Goal: Task Accomplishment & Management: Manage account settings

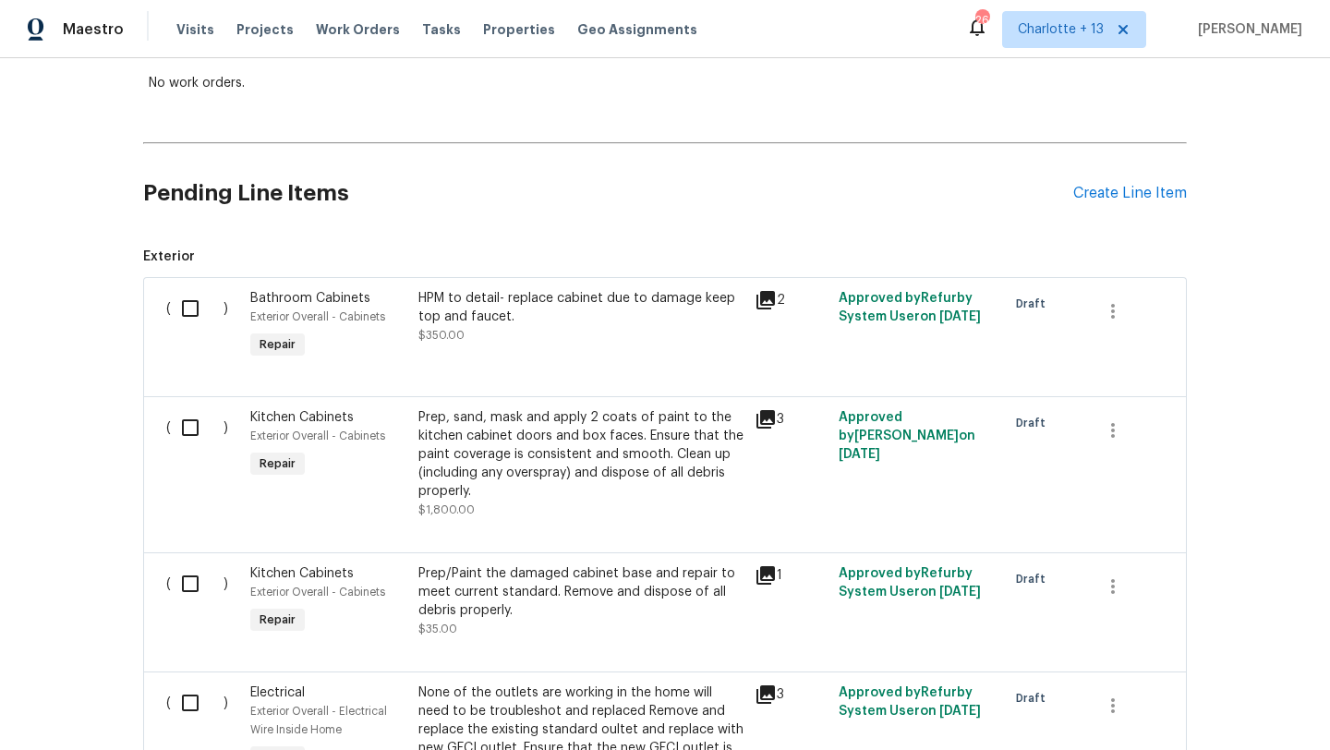
scroll to position [420, 0]
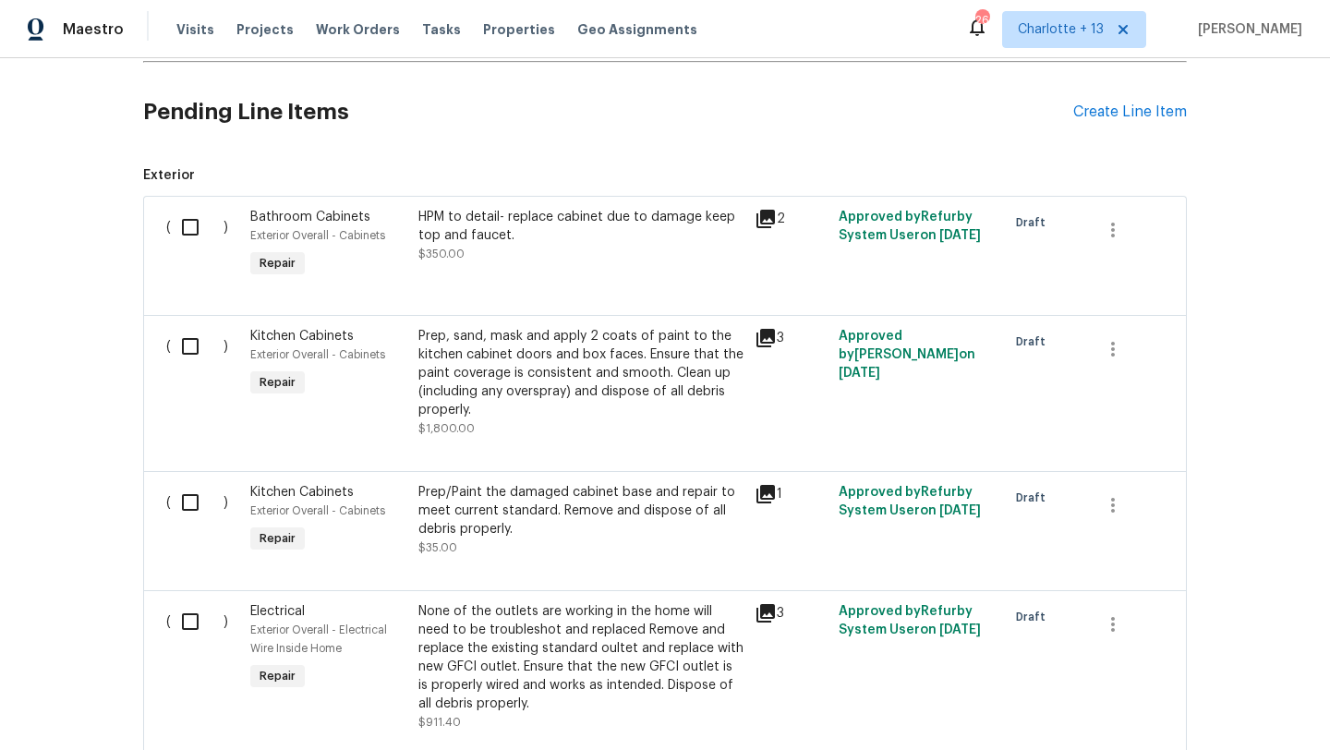
click at [763, 224] on icon at bounding box center [766, 219] width 18 height 18
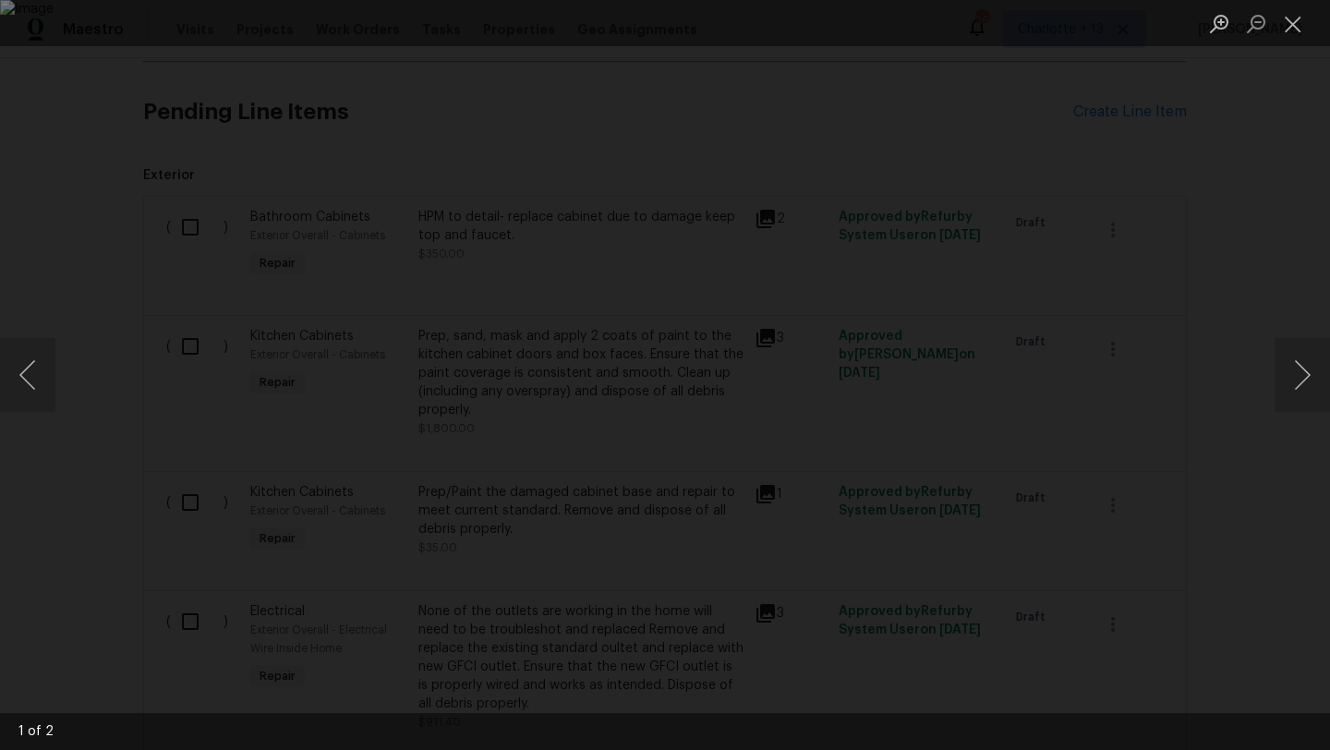
click at [1030, 110] on div "Lightbox" at bounding box center [665, 375] width 1330 height 750
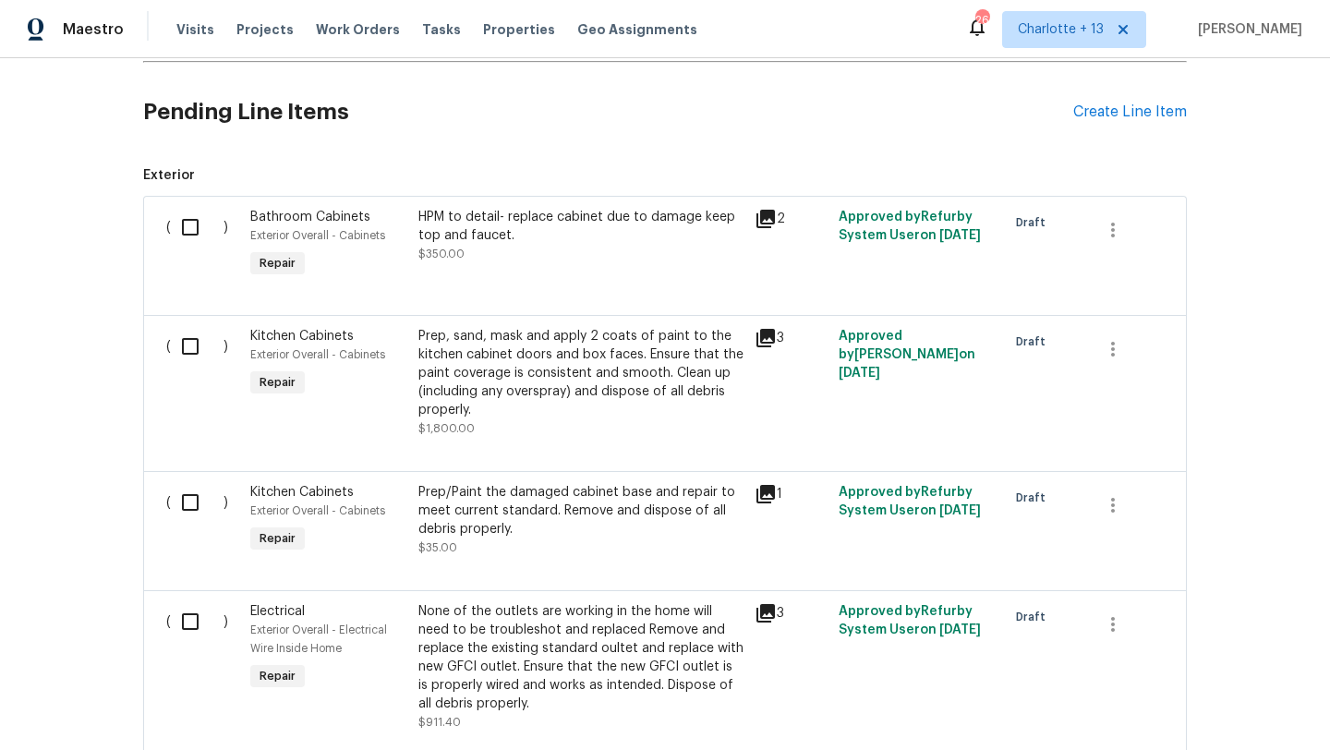
click at [552, 358] on div "Prep, sand, mask and apply 2 coats of paint to the kitchen cabinet doors and bo…" at bounding box center [581, 373] width 325 height 92
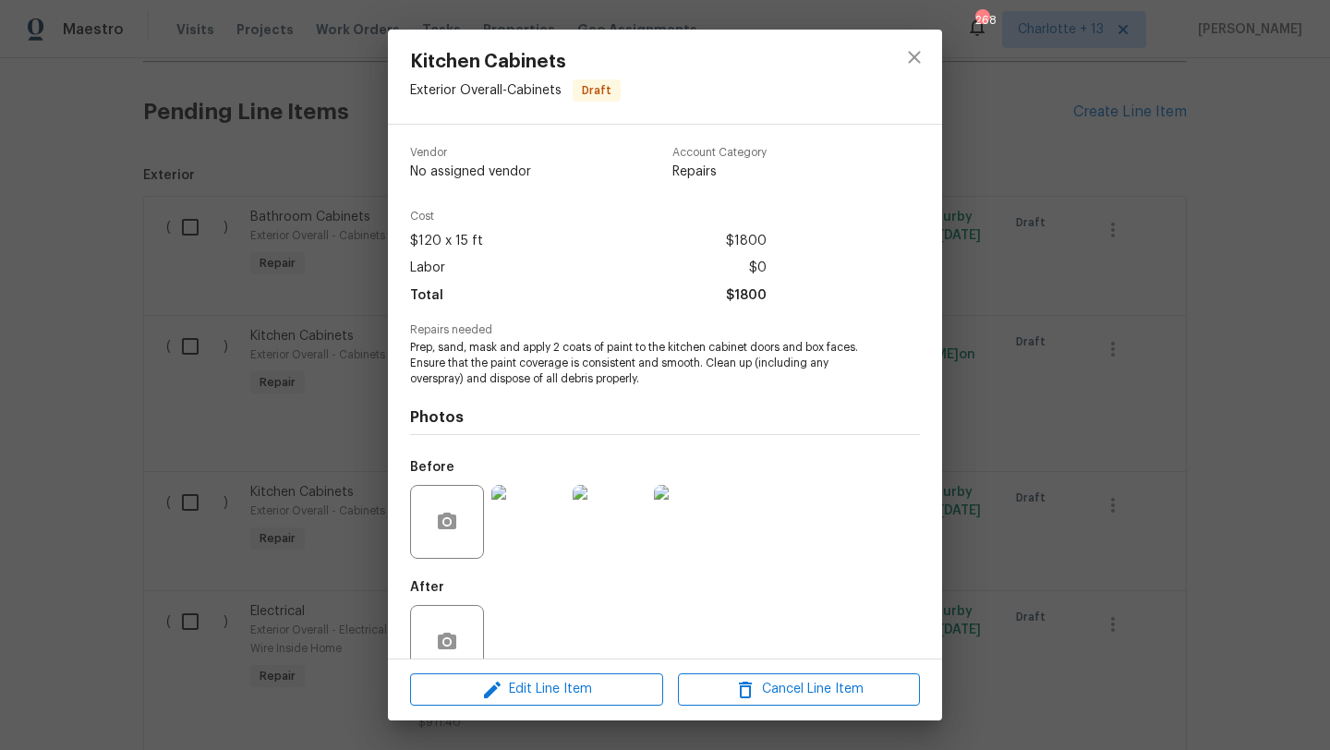
click at [294, 318] on div "Kitchen Cabinets Exterior Overall - Cabinets Draft Vendor No assigned vendor Ac…" at bounding box center [665, 375] width 1330 height 750
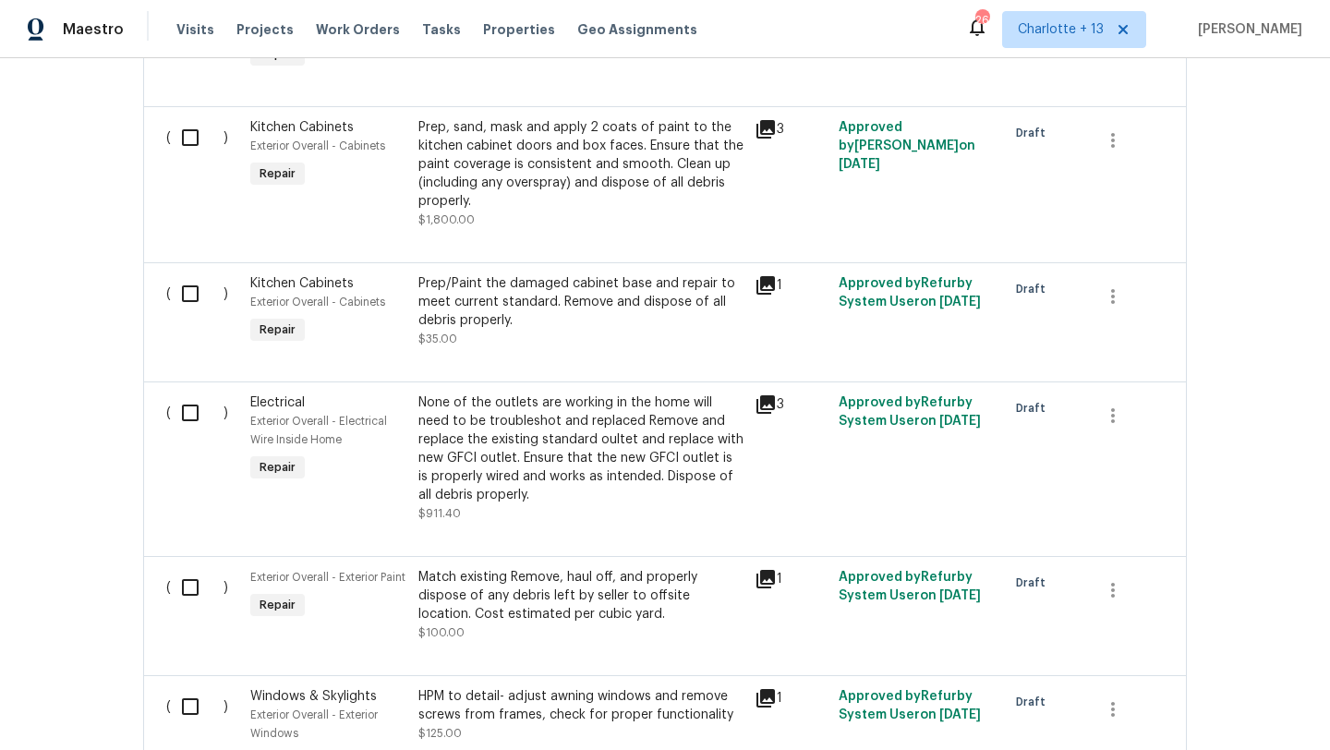
scroll to position [637, 0]
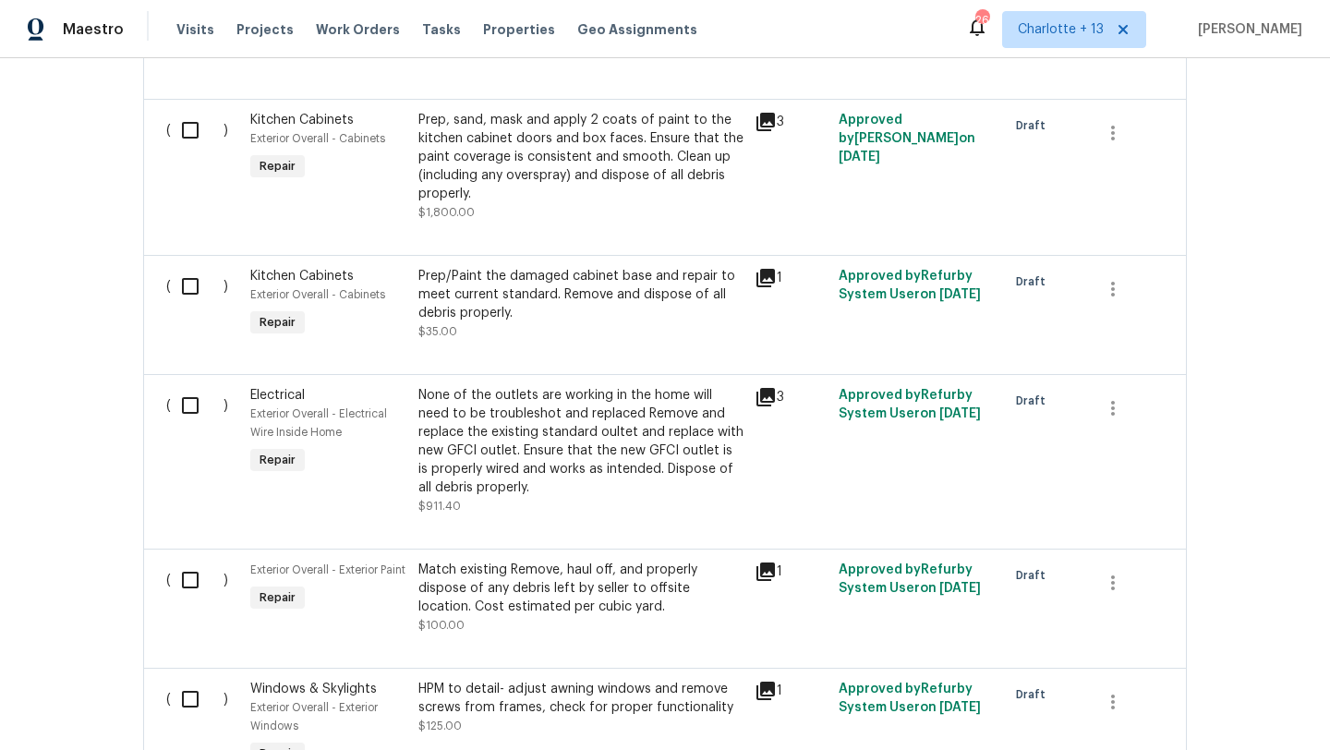
click at [765, 275] on icon at bounding box center [766, 278] width 18 height 18
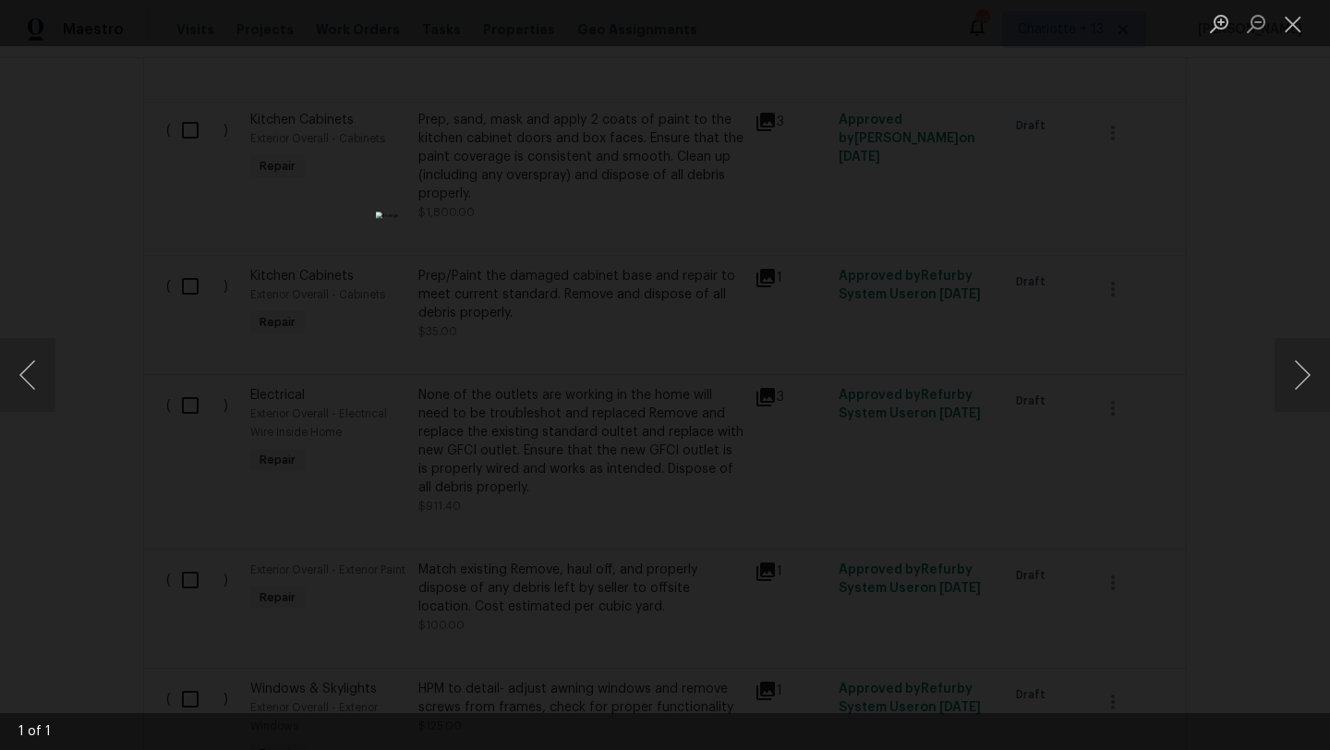
click at [1030, 353] on div "Lightbox" at bounding box center [665, 375] width 1330 height 750
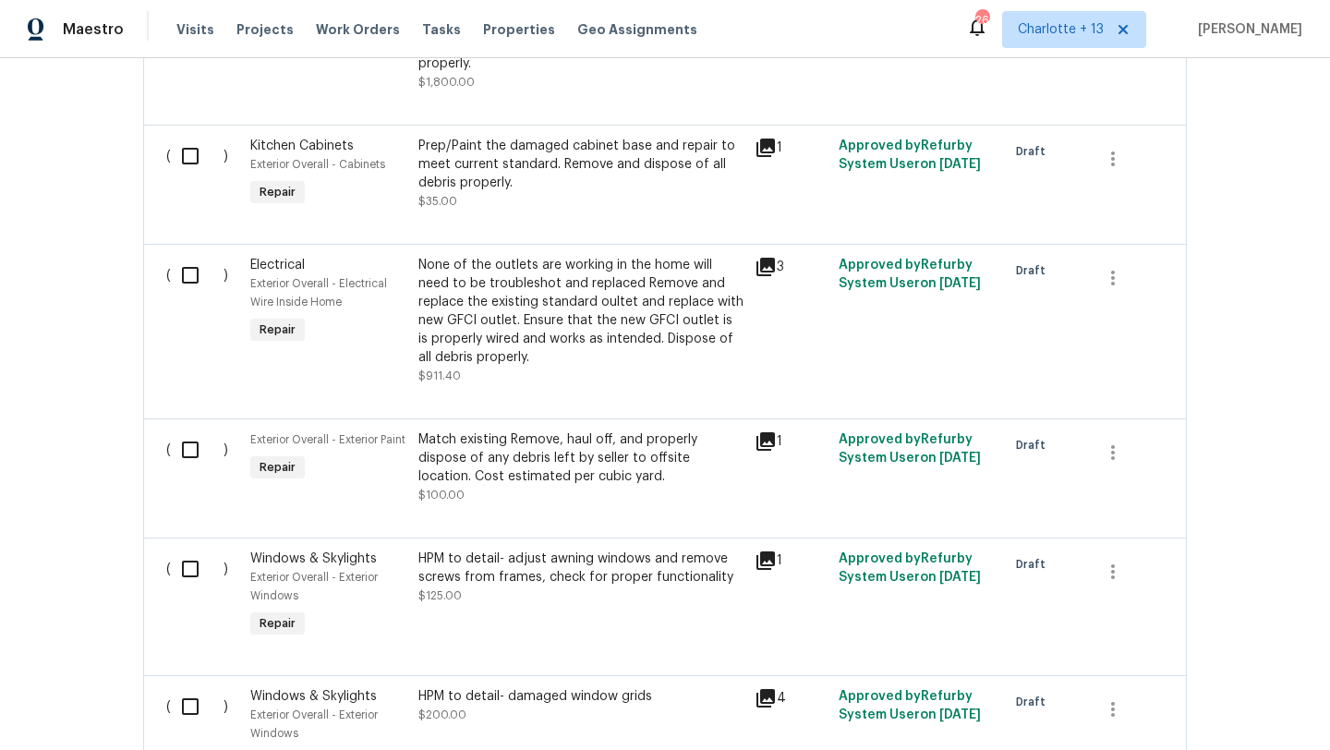
scroll to position [770, 0]
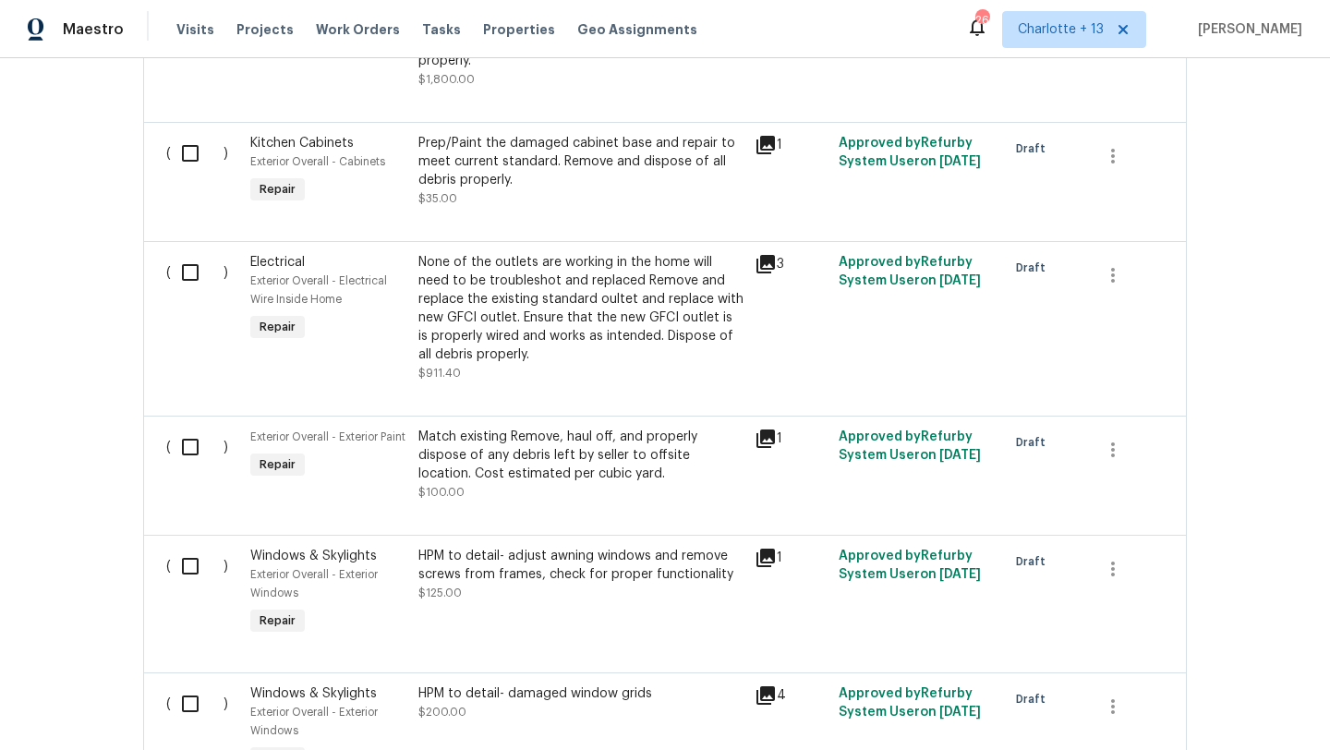
click at [520, 315] on div "None of the outlets are working in the home will need to be troubleshot and rep…" at bounding box center [581, 308] width 325 height 111
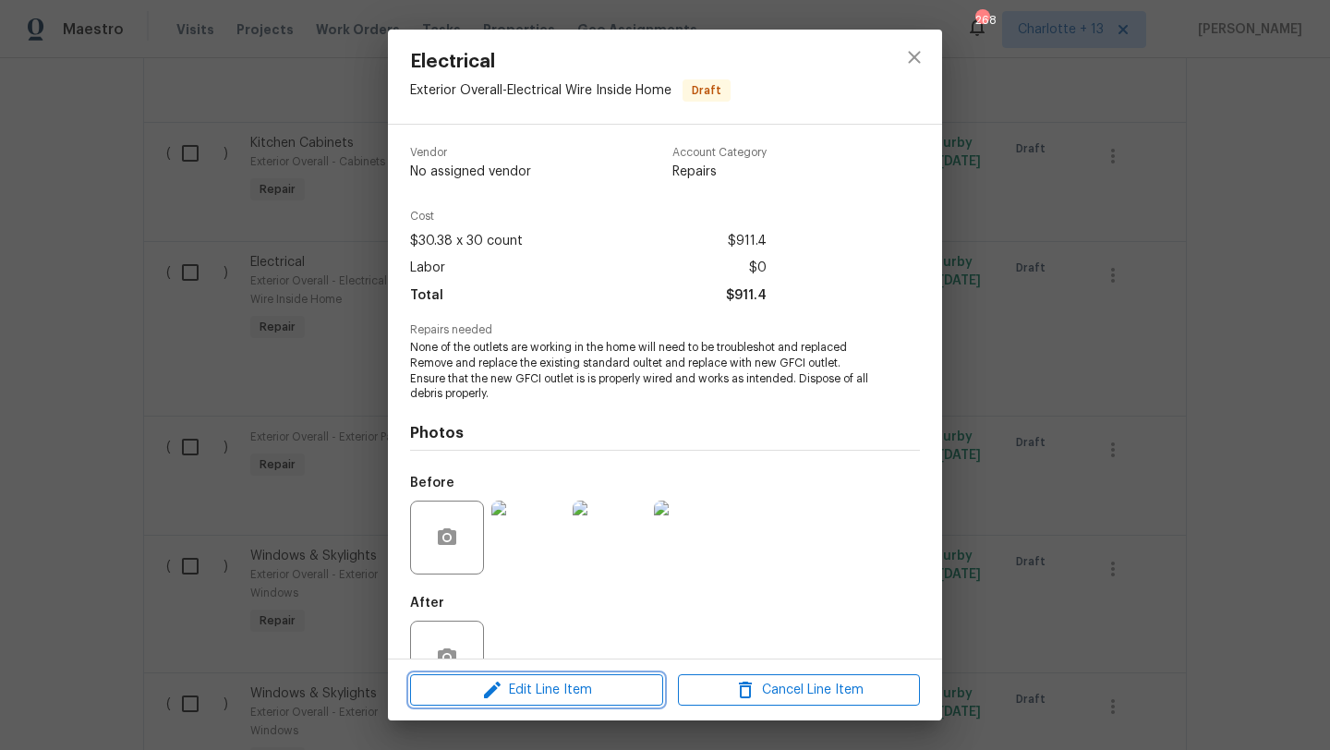
click at [530, 649] on span "Edit Line Item" at bounding box center [537, 690] width 242 height 23
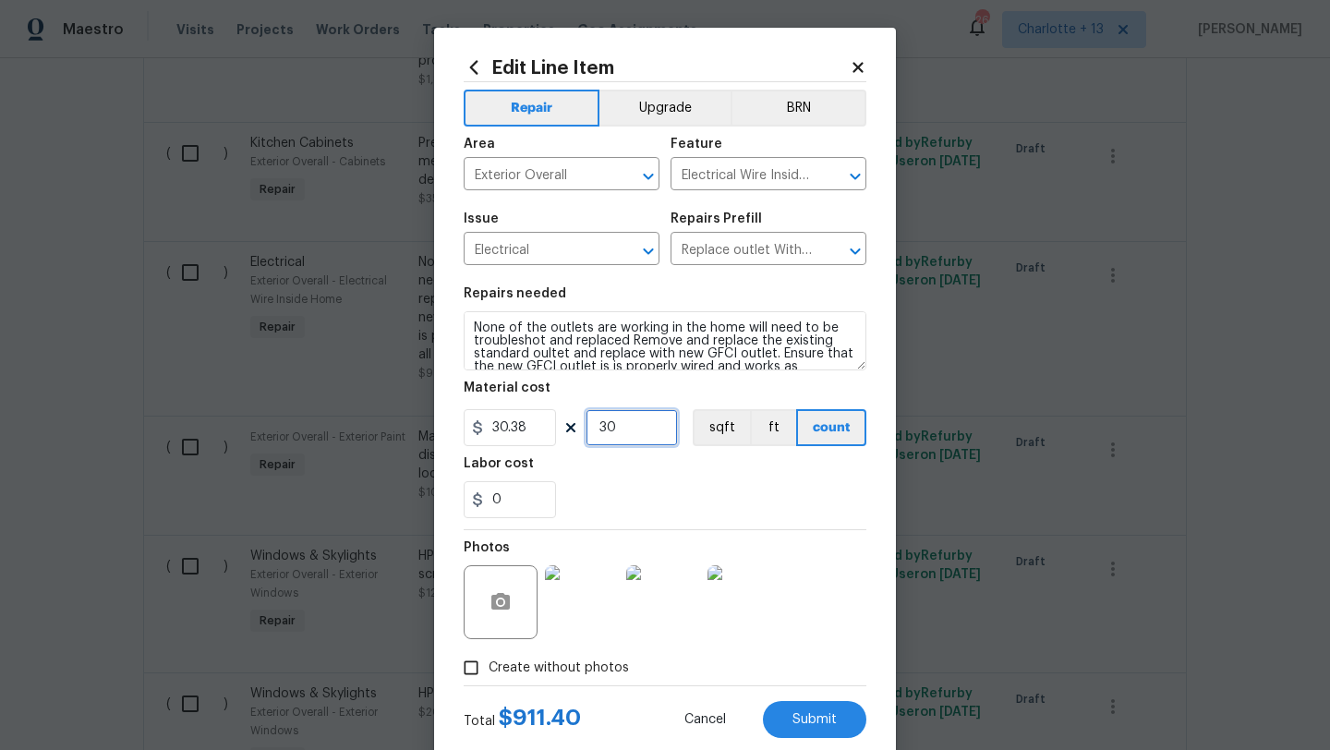
click at [635, 431] on input "30" at bounding box center [632, 427] width 92 height 37
type input "17"
click at [821, 649] on div "Edit Line Item Repair Upgrade BRN Area Exterior Overall ​ Feature Electrical Wi…" at bounding box center [665, 398] width 462 height 740
click at [821, 649] on button "Submit" at bounding box center [814, 719] width 103 height 37
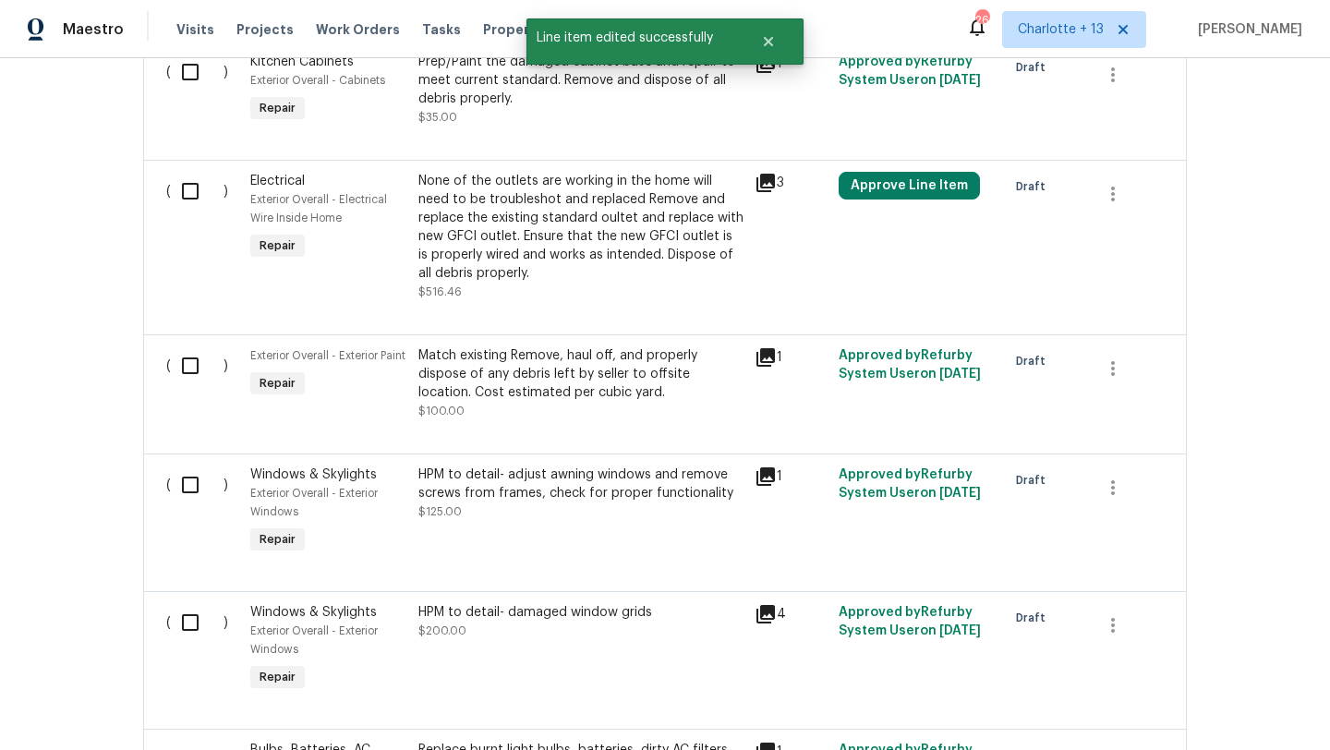
scroll to position [857, 0]
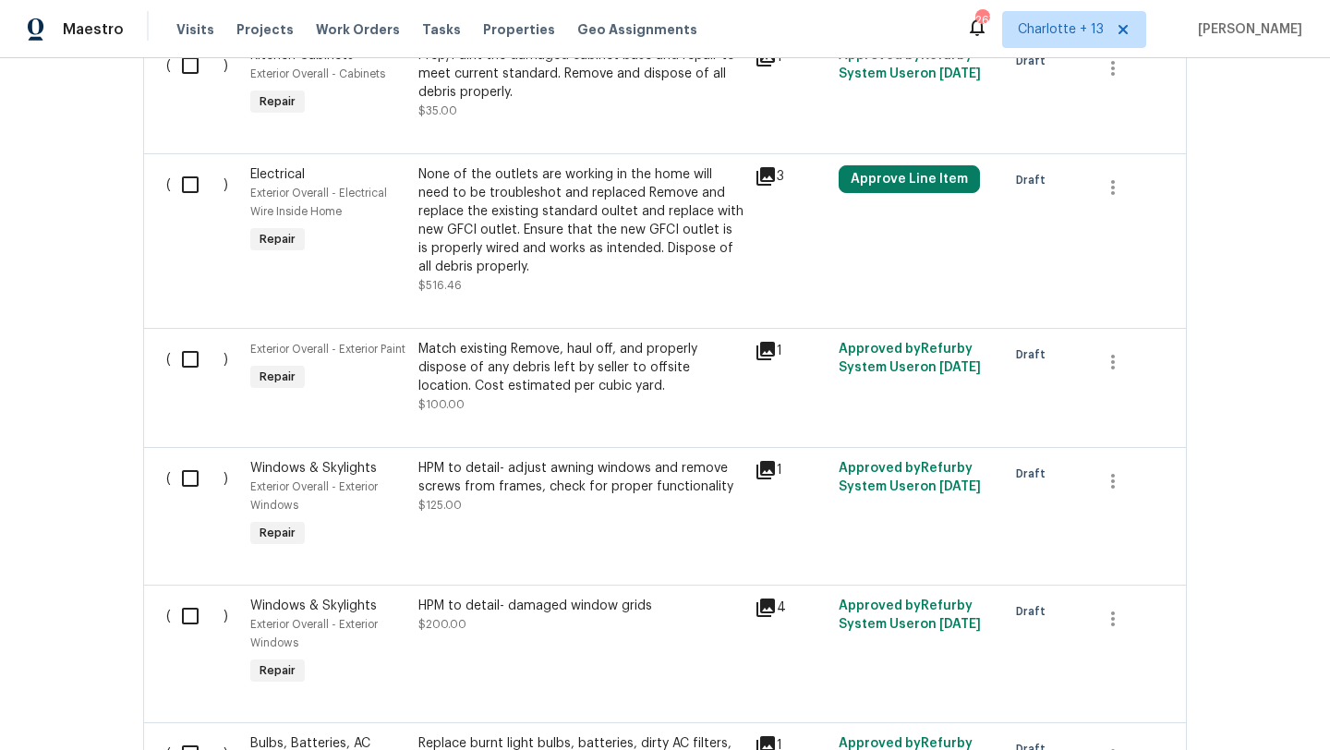
click at [762, 351] on icon at bounding box center [766, 351] width 18 height 18
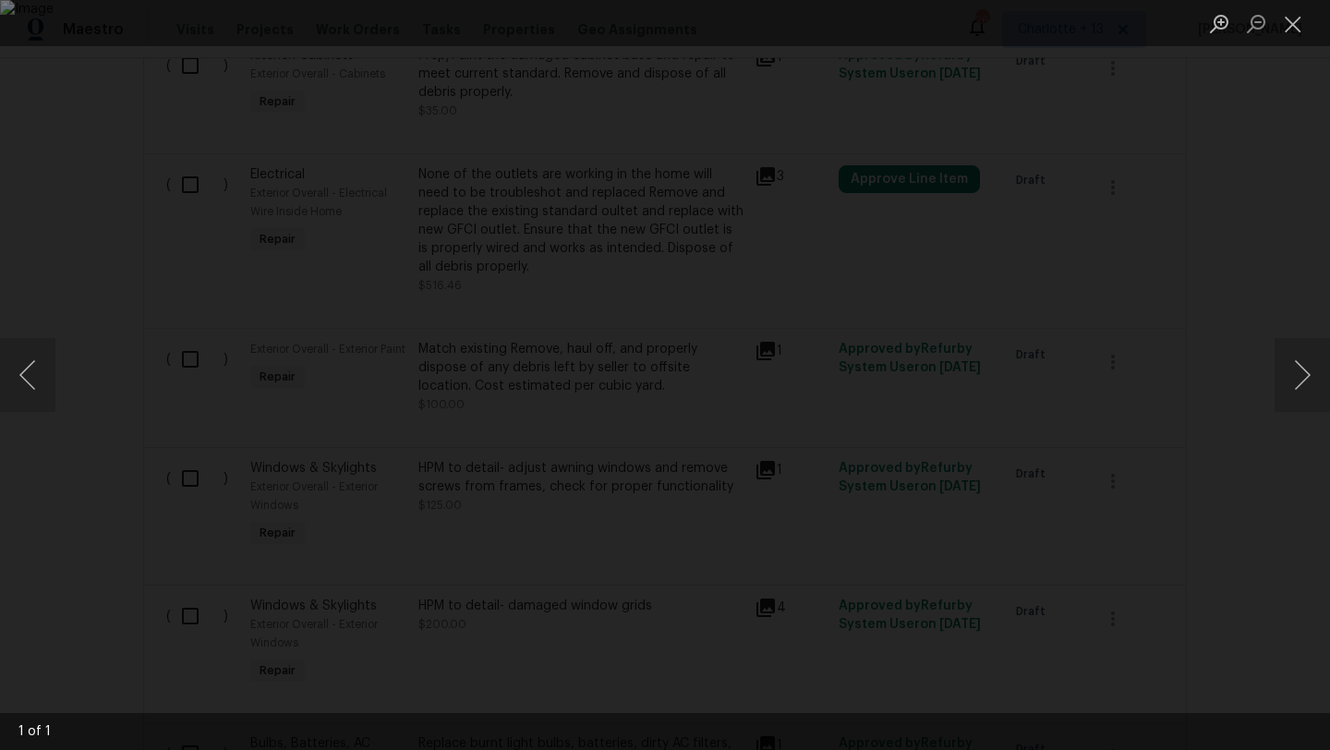
click at [1030, 113] on div "Lightbox" at bounding box center [665, 375] width 1330 height 750
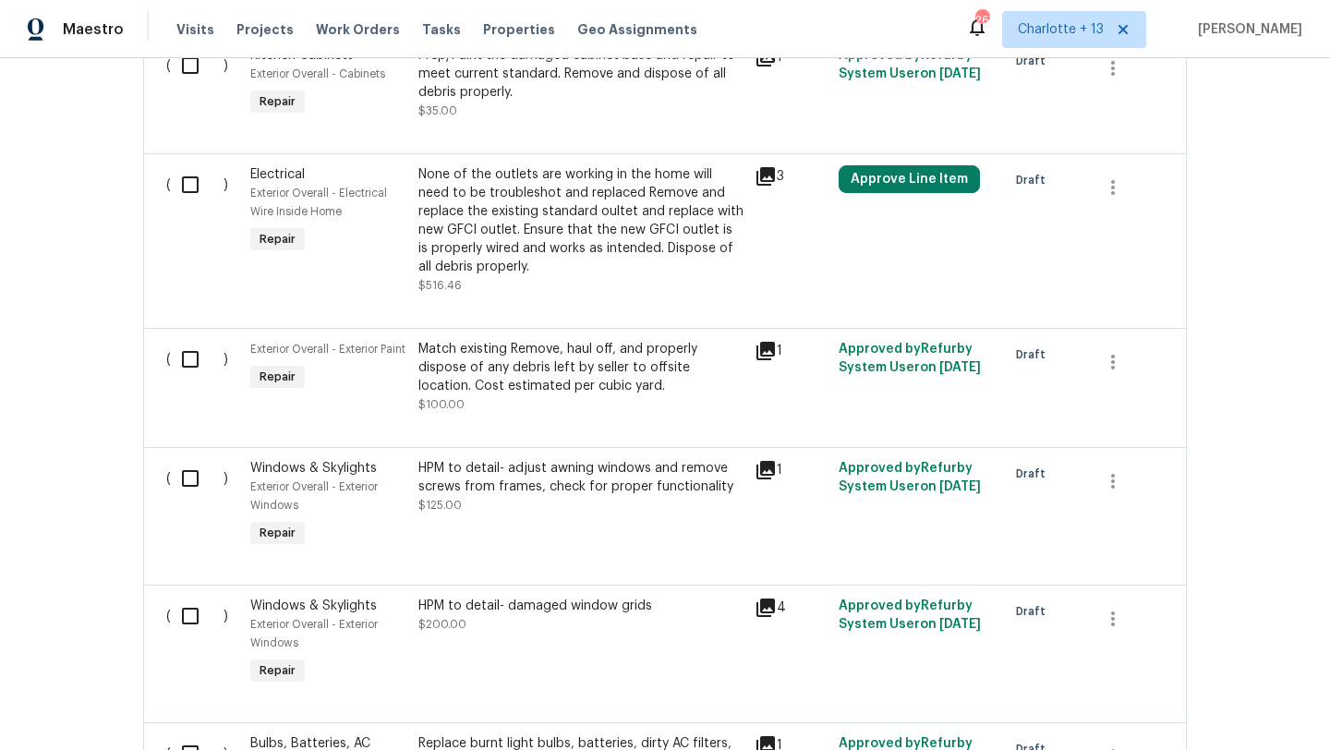
click at [765, 349] on icon at bounding box center [766, 351] width 18 height 18
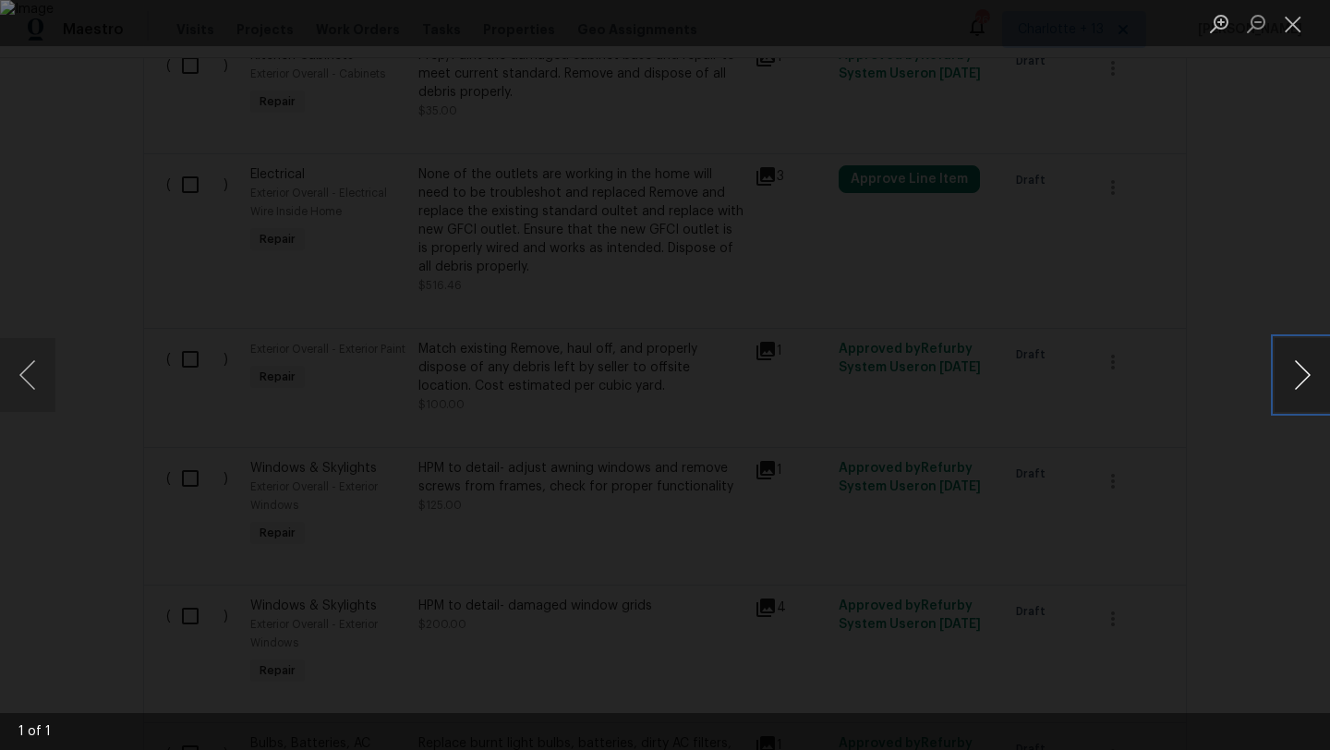
click at [1030, 383] on button "Next image" at bounding box center [1302, 375] width 55 height 74
click at [1030, 314] on div "Lightbox" at bounding box center [665, 375] width 1330 height 750
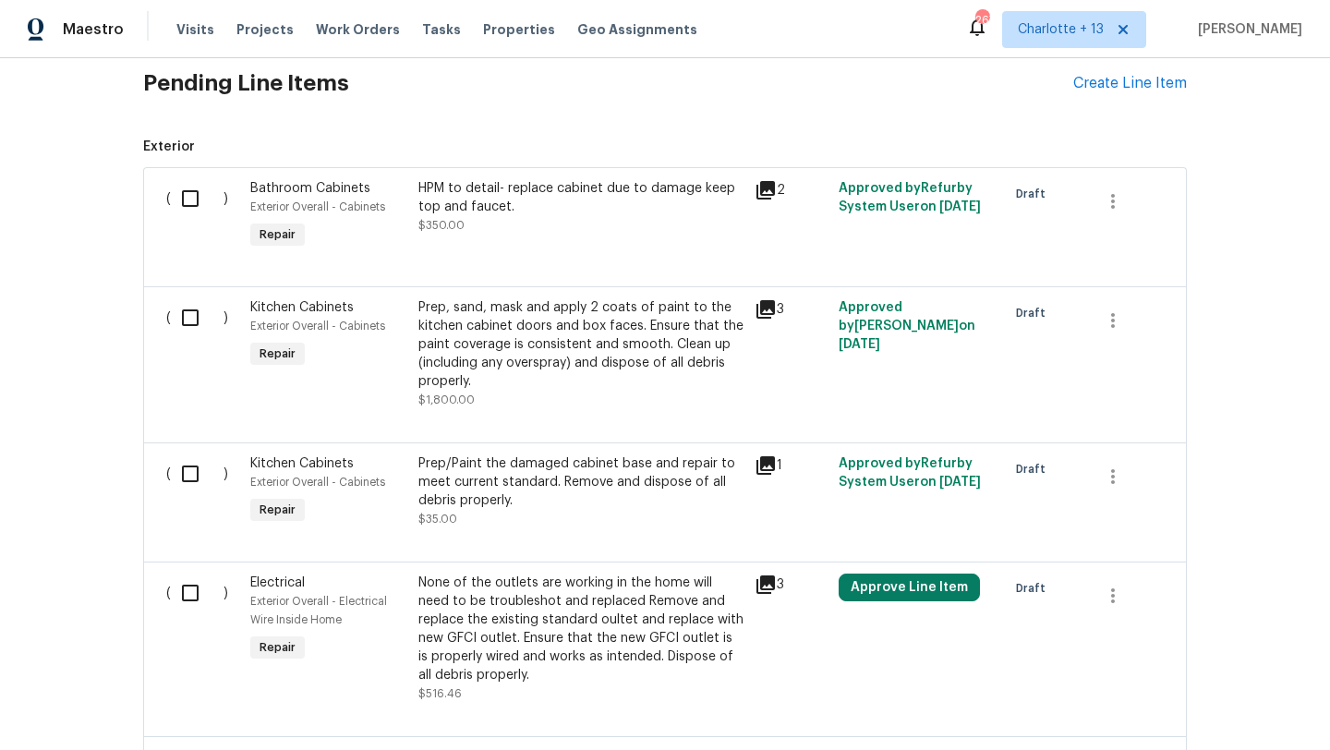
scroll to position [448, 0]
click at [765, 191] on icon at bounding box center [766, 191] width 18 height 18
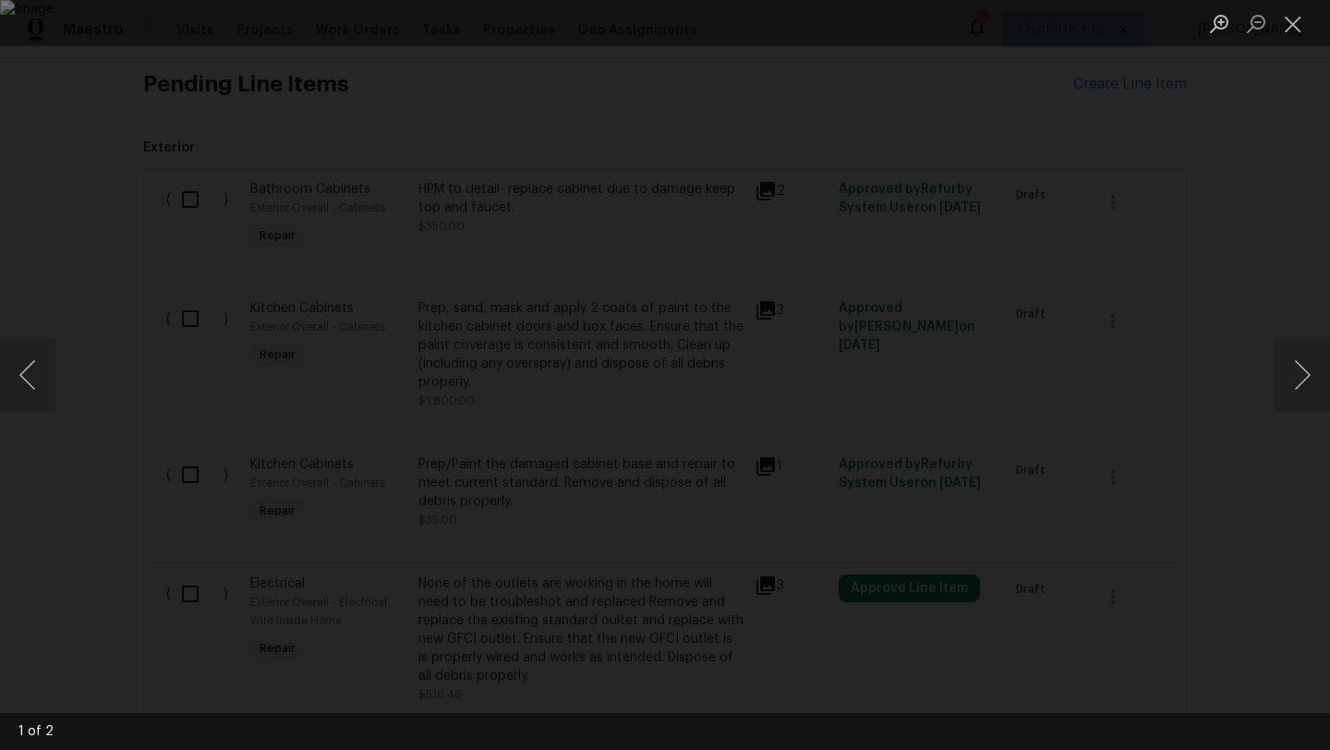
click at [1030, 248] on div "Lightbox" at bounding box center [665, 375] width 1330 height 750
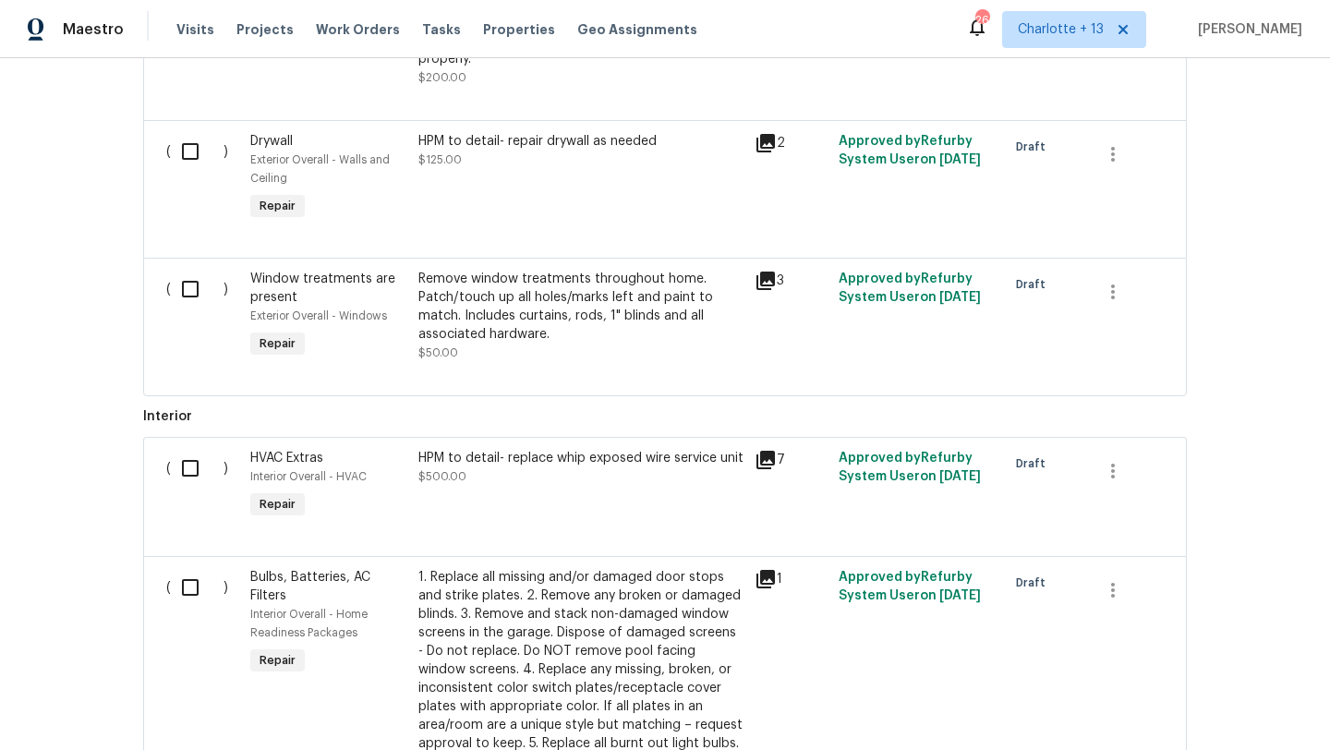
scroll to position [3229, 0]
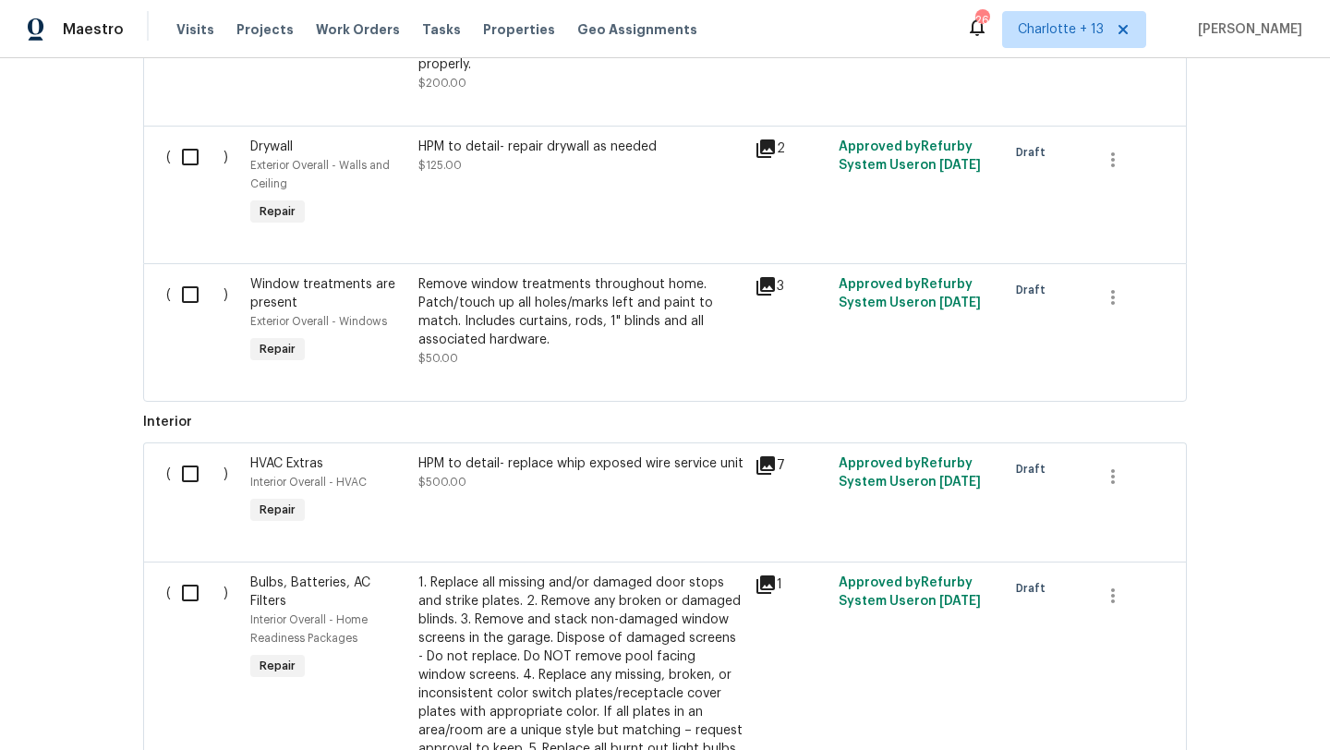
click at [523, 371] on div at bounding box center [665, 379] width 998 height 22
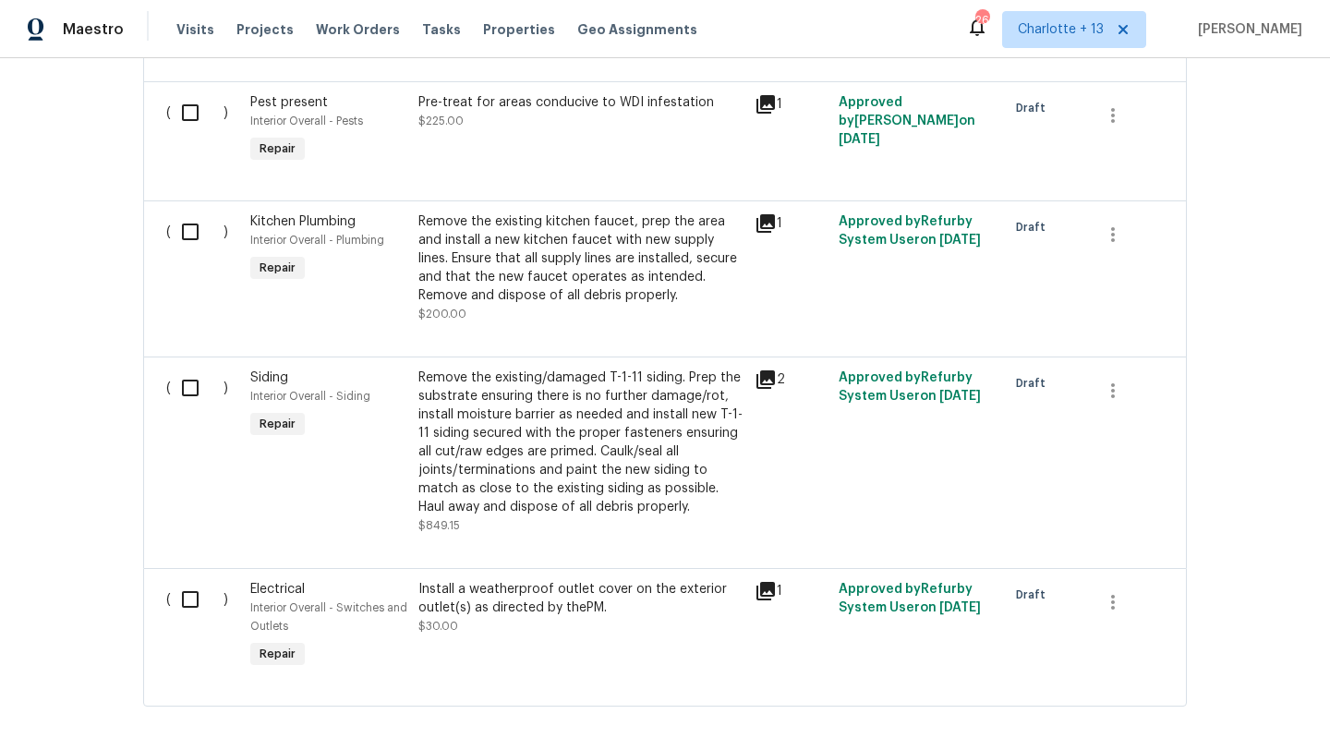
scroll to position [4551, 0]
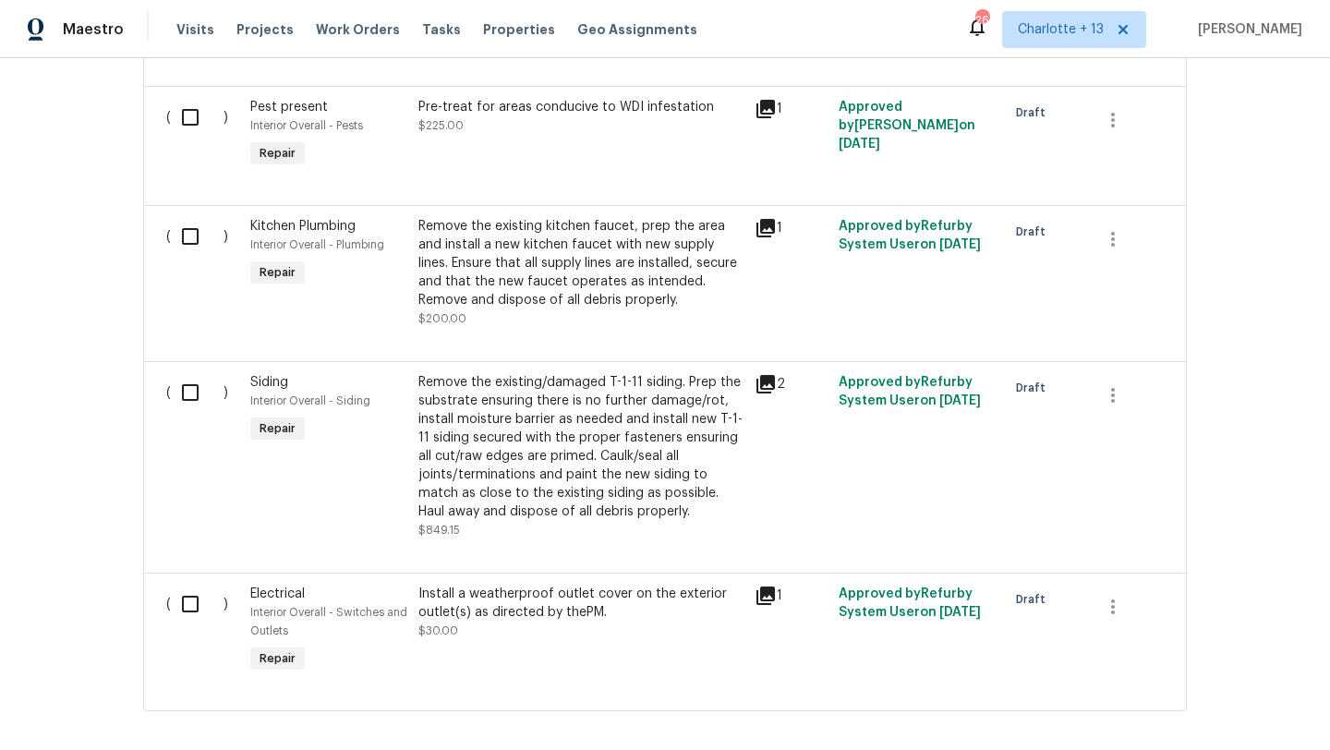
click at [770, 227] on icon at bounding box center [766, 228] width 18 height 18
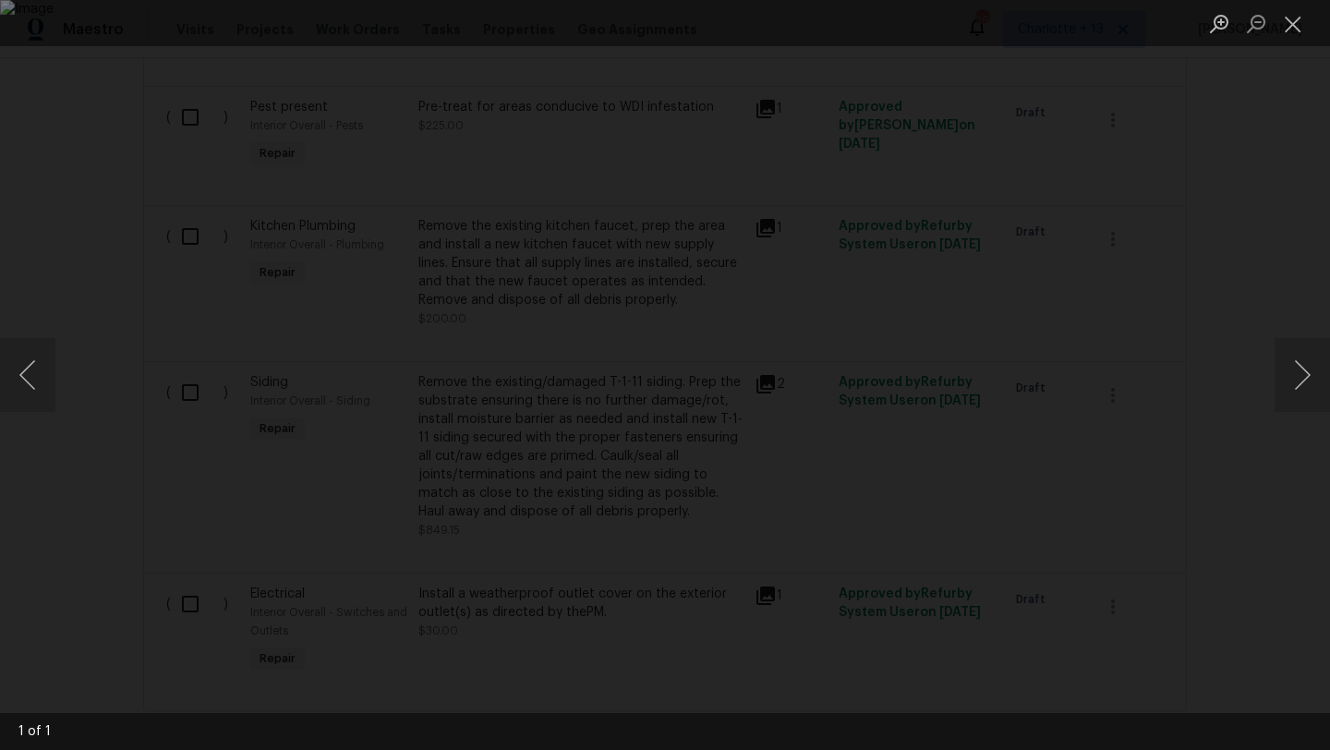
click at [1030, 267] on div "Lightbox" at bounding box center [665, 375] width 1330 height 750
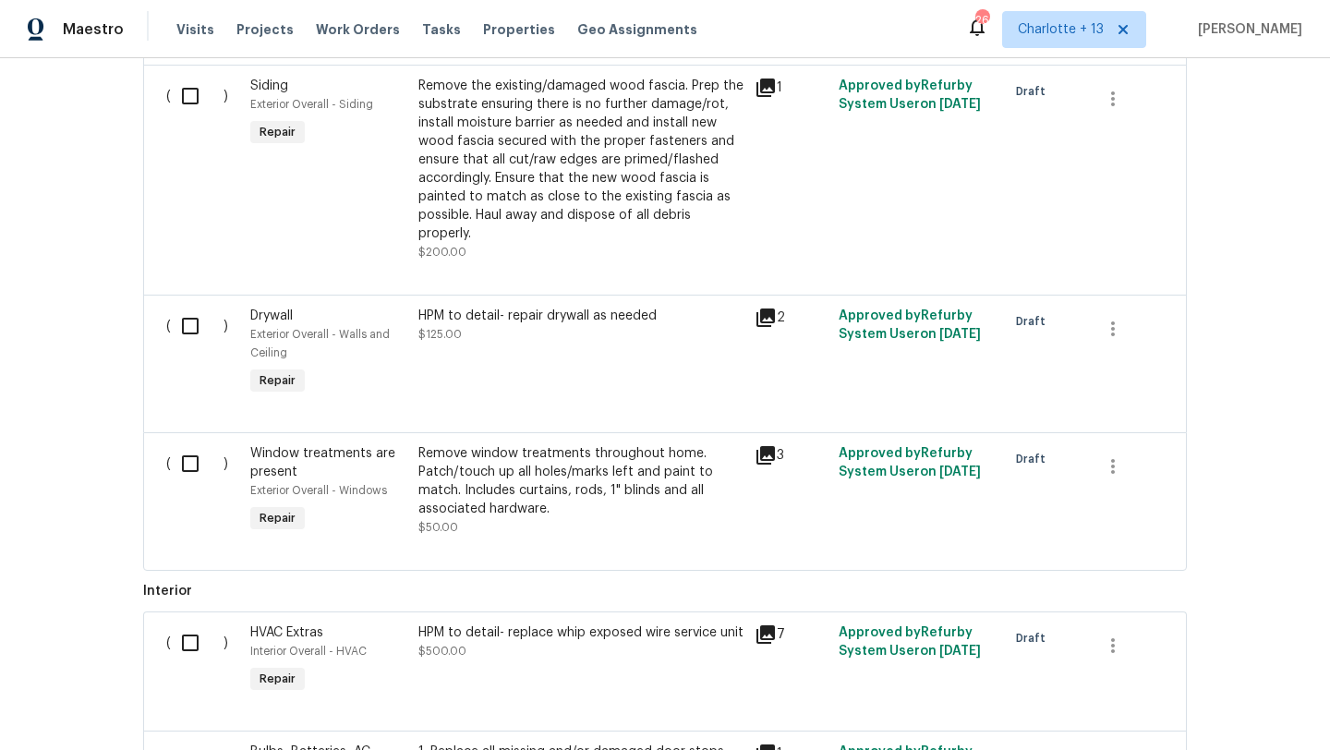
scroll to position [2905, 0]
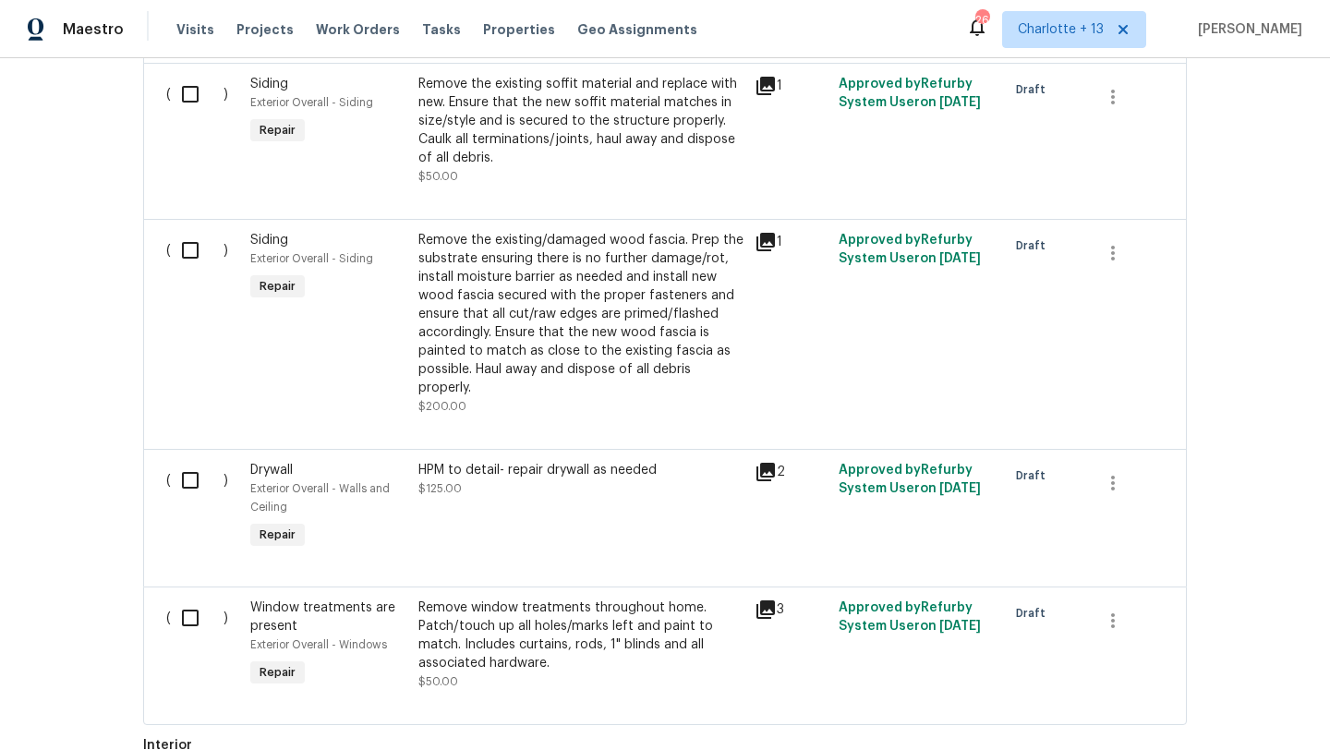
click at [766, 233] on icon at bounding box center [766, 242] width 18 height 18
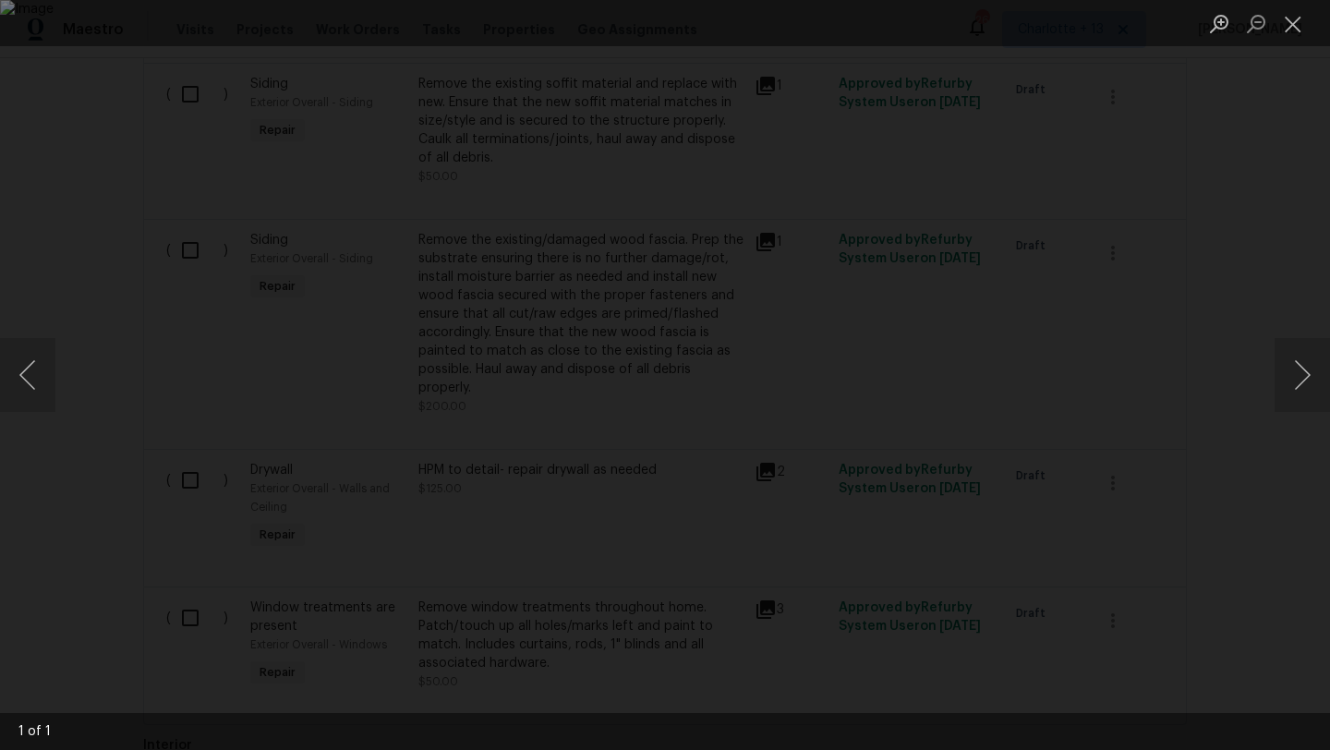
click at [1030, 233] on div "Lightbox" at bounding box center [665, 375] width 1330 height 750
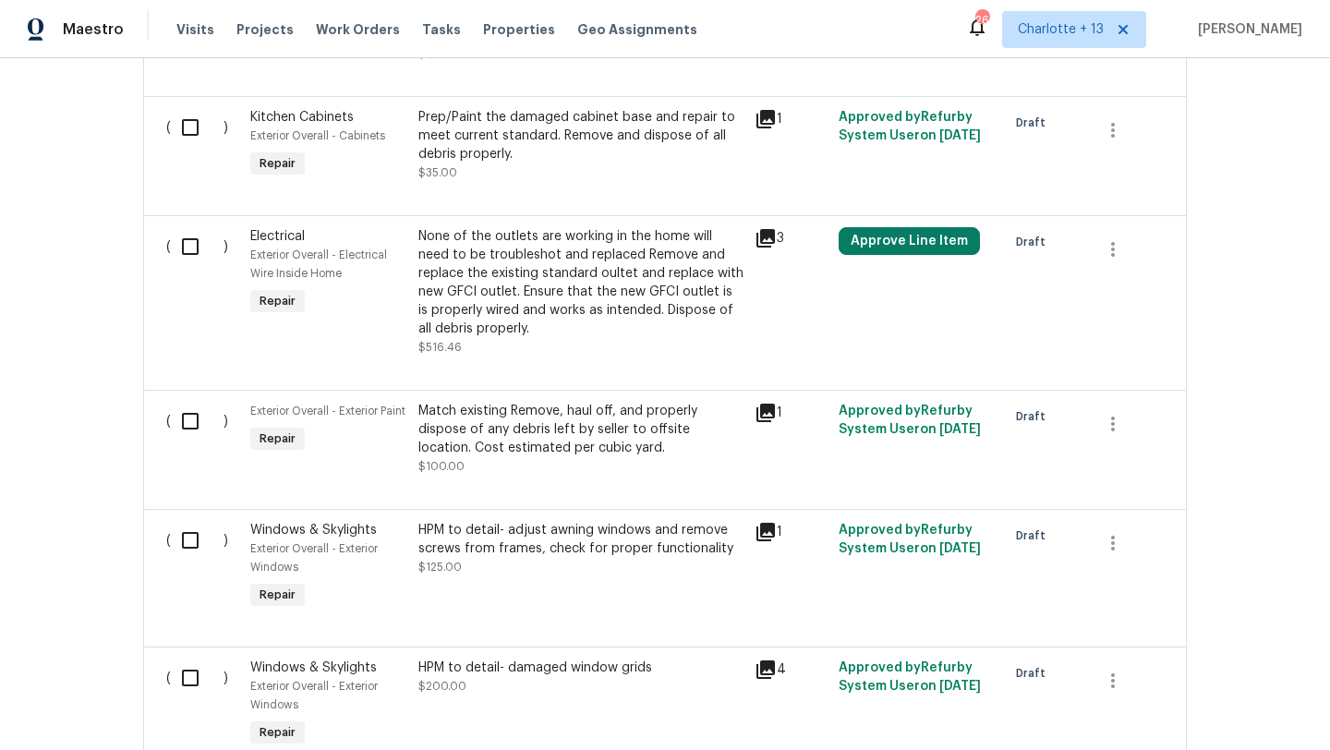
scroll to position [806, 0]
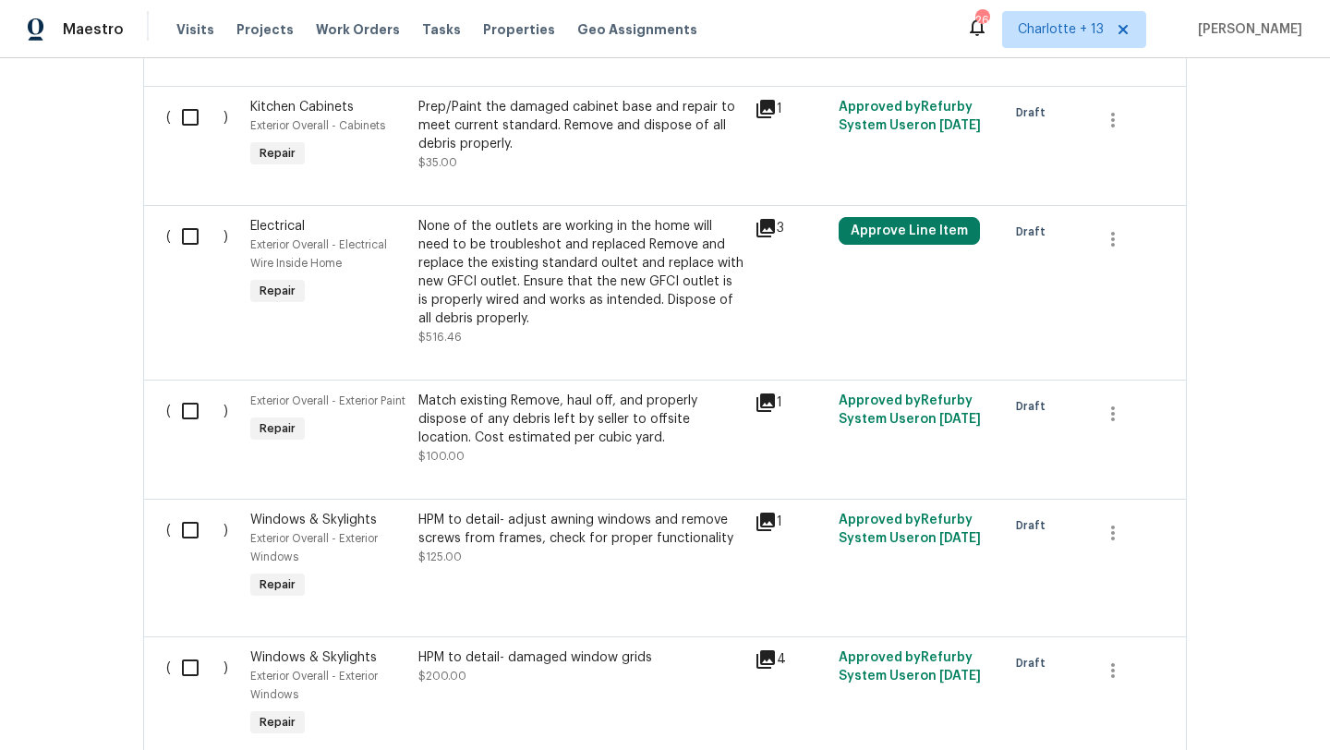
click at [762, 395] on icon at bounding box center [766, 403] width 18 height 18
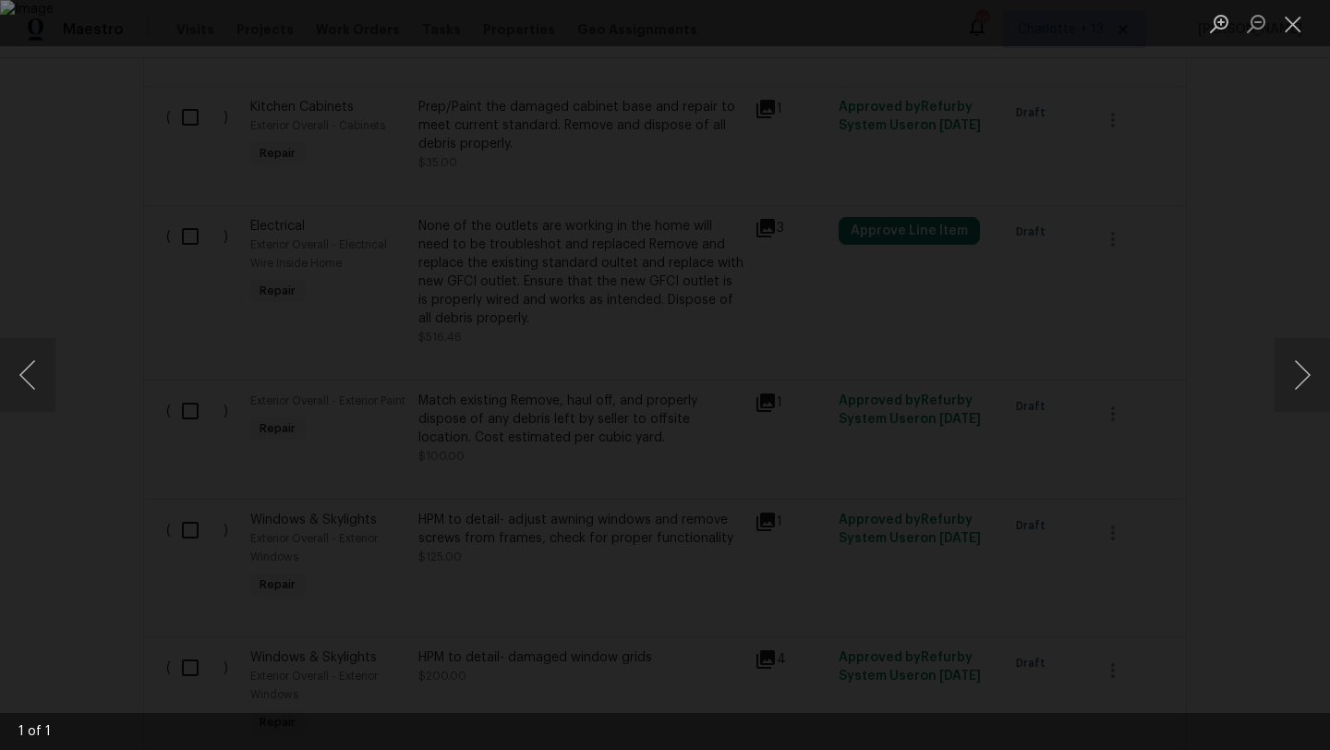
click at [708, 396] on img "Lightbox" at bounding box center [665, 375] width 1330 height 750
click at [1030, 207] on div "Lightbox" at bounding box center [665, 375] width 1330 height 750
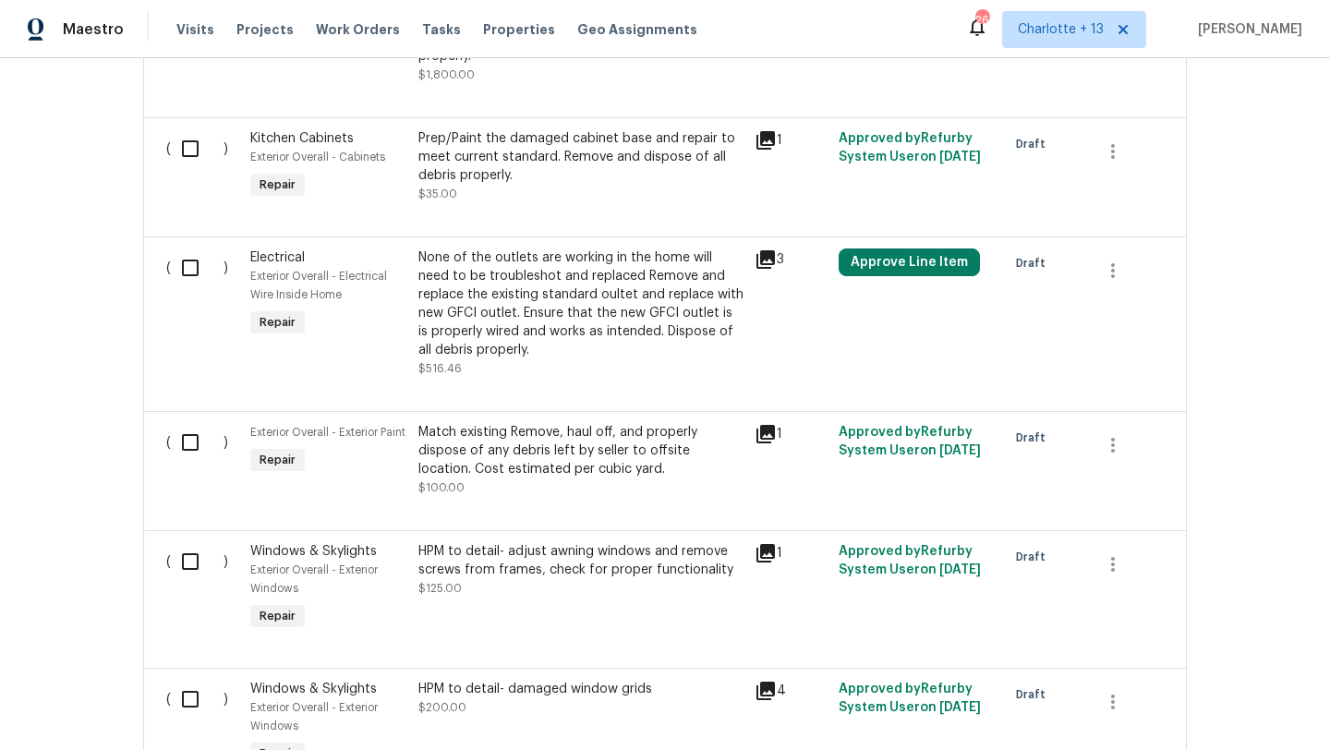
scroll to position [788, 0]
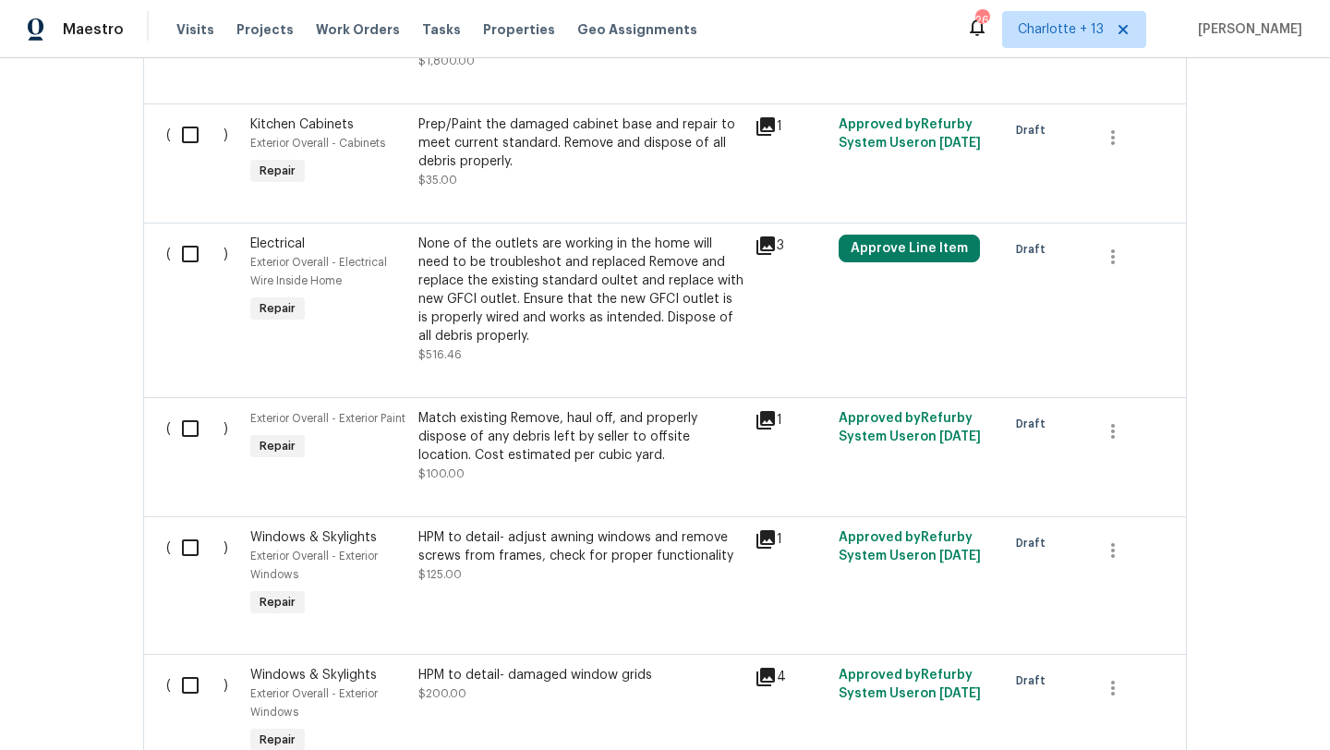
click at [517, 559] on div "HPM to detail- adjust awning windows and remove screws from frames, check for p…" at bounding box center [581, 546] width 325 height 37
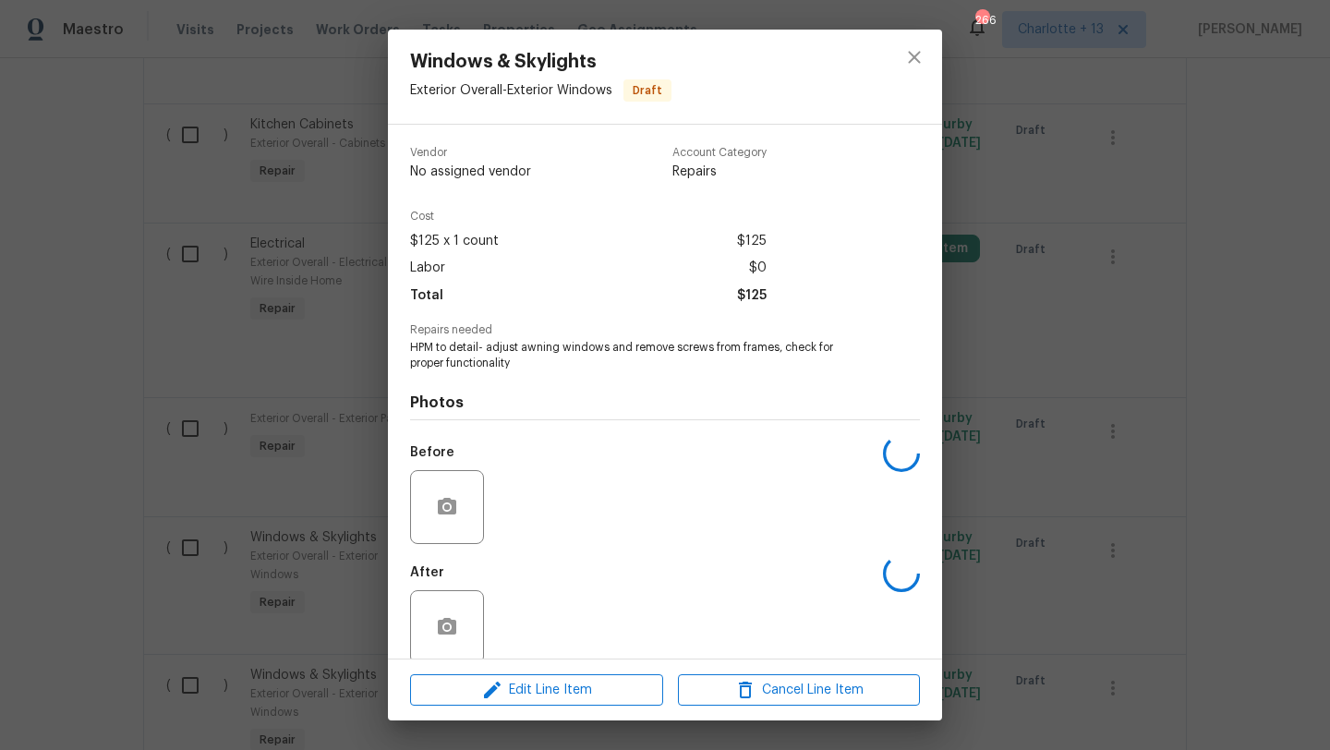
click at [1030, 353] on div "Windows & Skylights Exterior Overall - Exterior Windows Draft Vendor No assigne…" at bounding box center [665, 375] width 1330 height 750
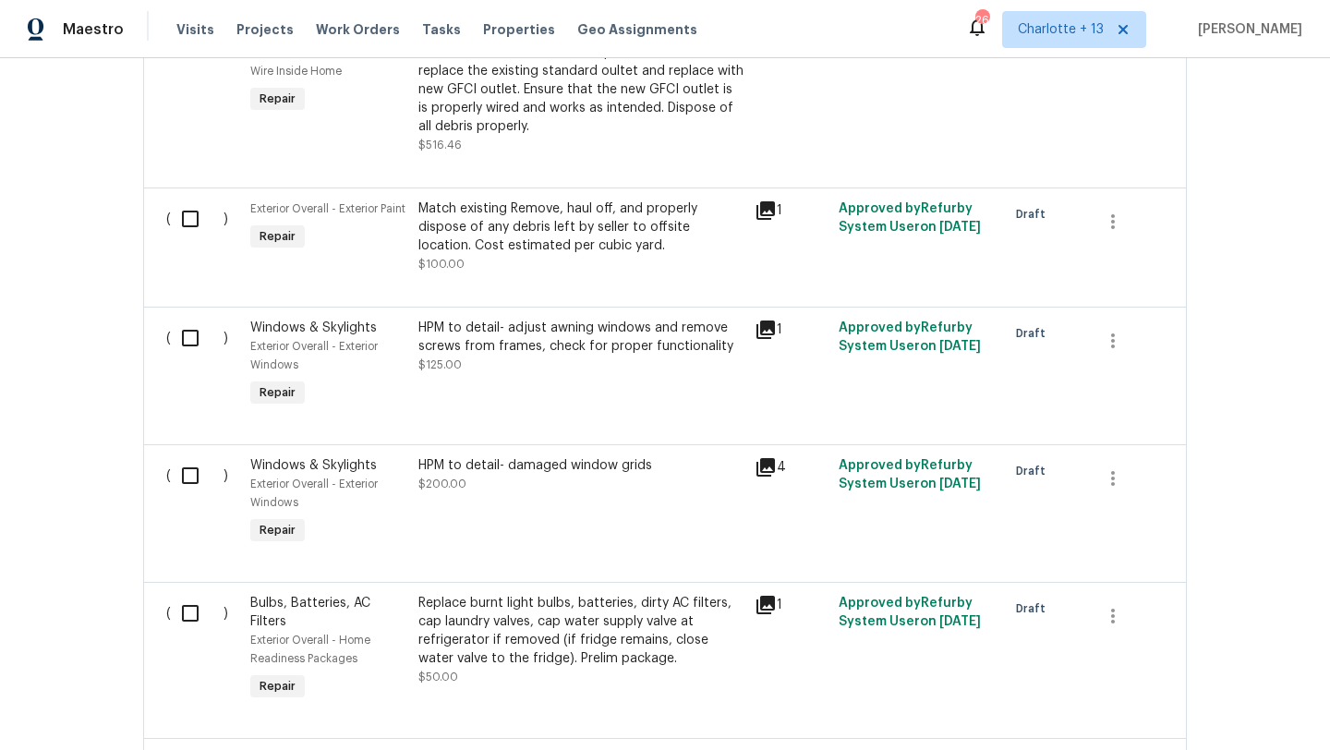
scroll to position [1000, 0]
click at [770, 472] on icon at bounding box center [766, 466] width 22 height 22
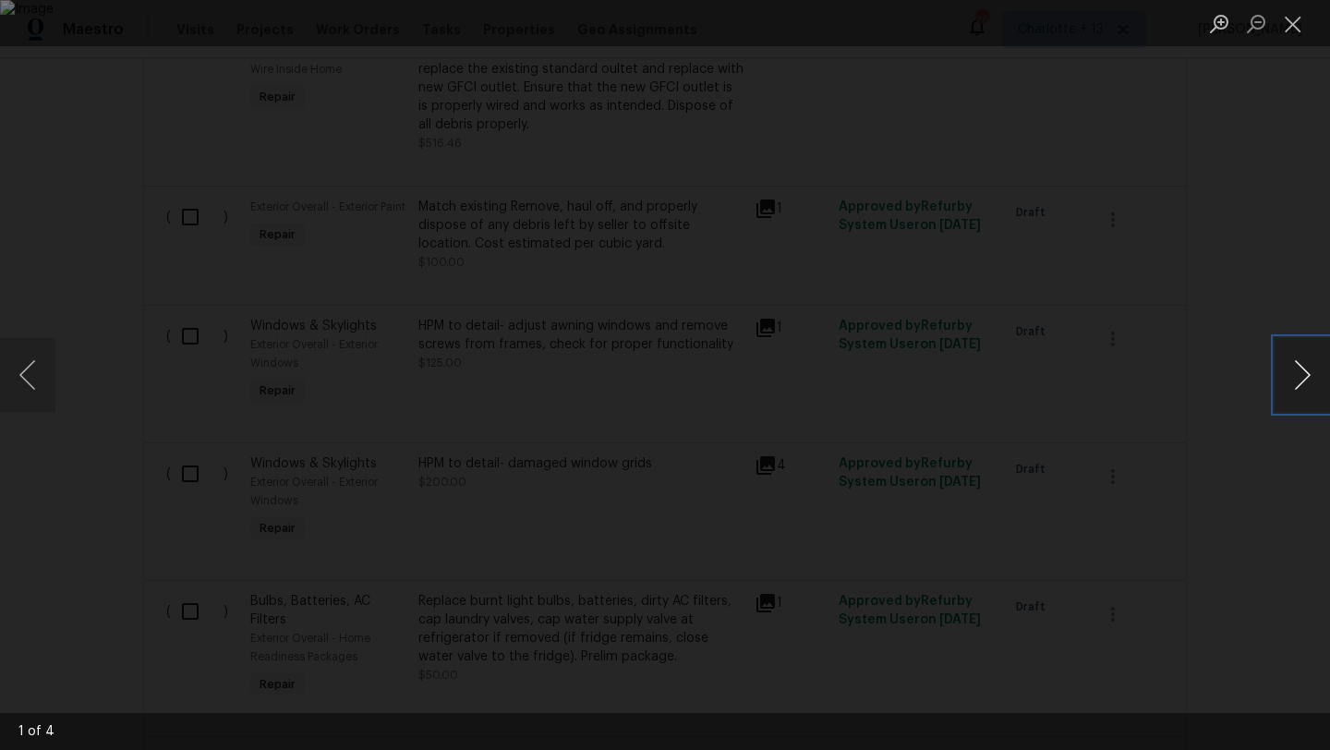
click at [1030, 369] on button "Next image" at bounding box center [1302, 375] width 55 height 74
click at [1030, 379] on button "Next image" at bounding box center [1302, 375] width 55 height 74
click at [1030, 354] on div "Lightbox" at bounding box center [665, 375] width 1330 height 750
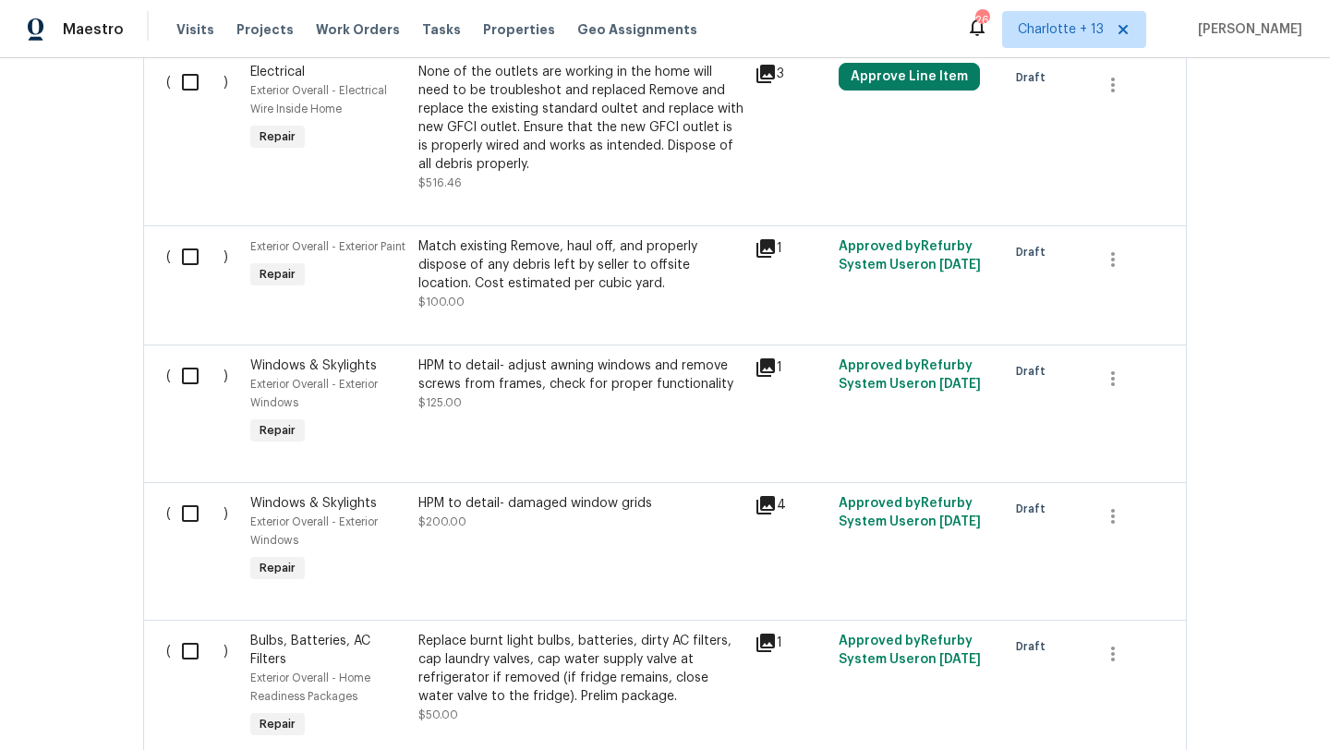
scroll to position [980, 0]
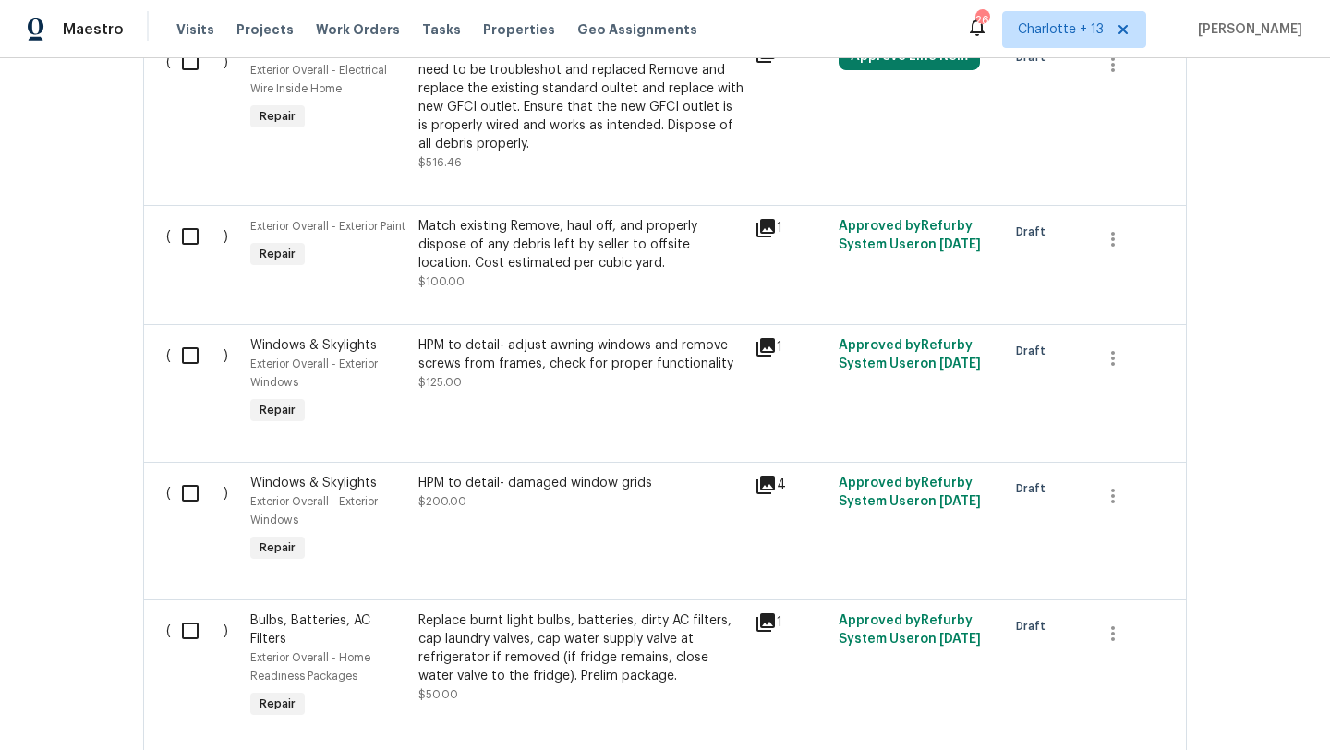
click at [564, 496] on div "HPM to detail- damaged window grids $200.00" at bounding box center [581, 492] width 325 height 37
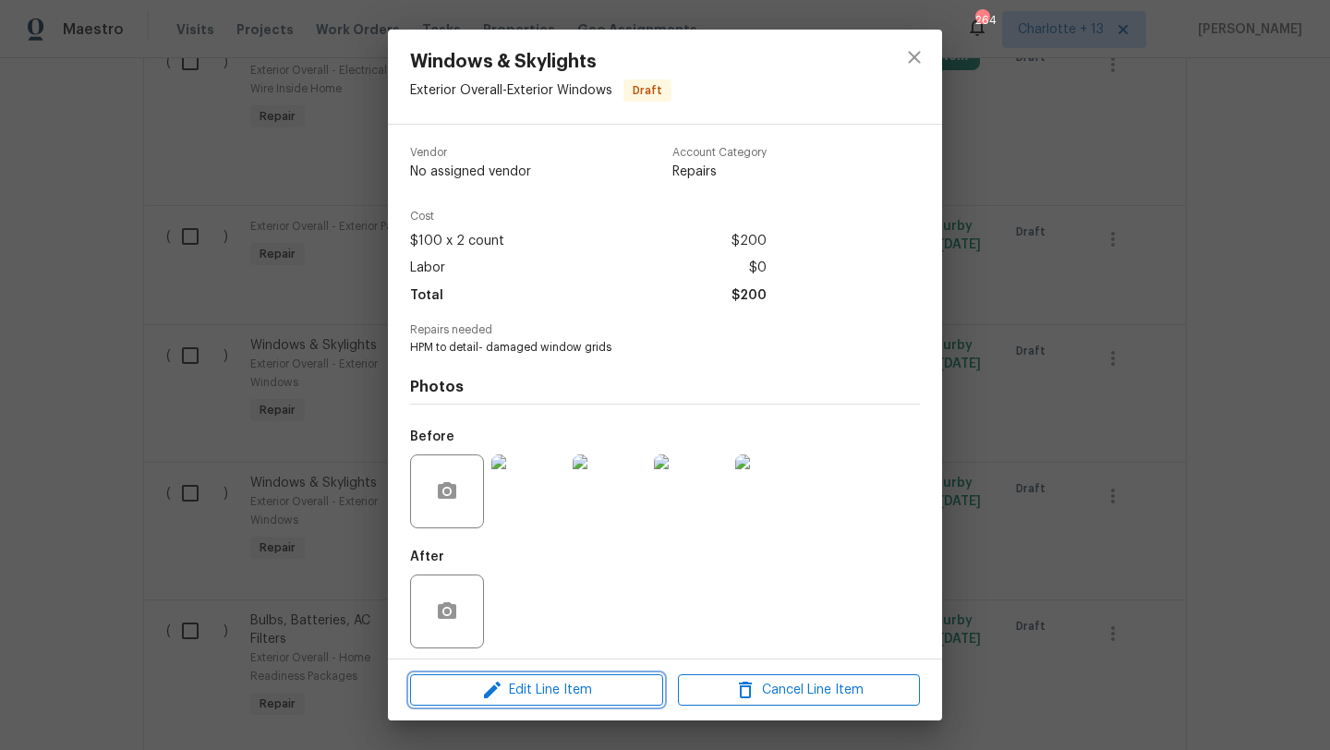
click at [588, 649] on span "Edit Line Item" at bounding box center [537, 690] width 242 height 23
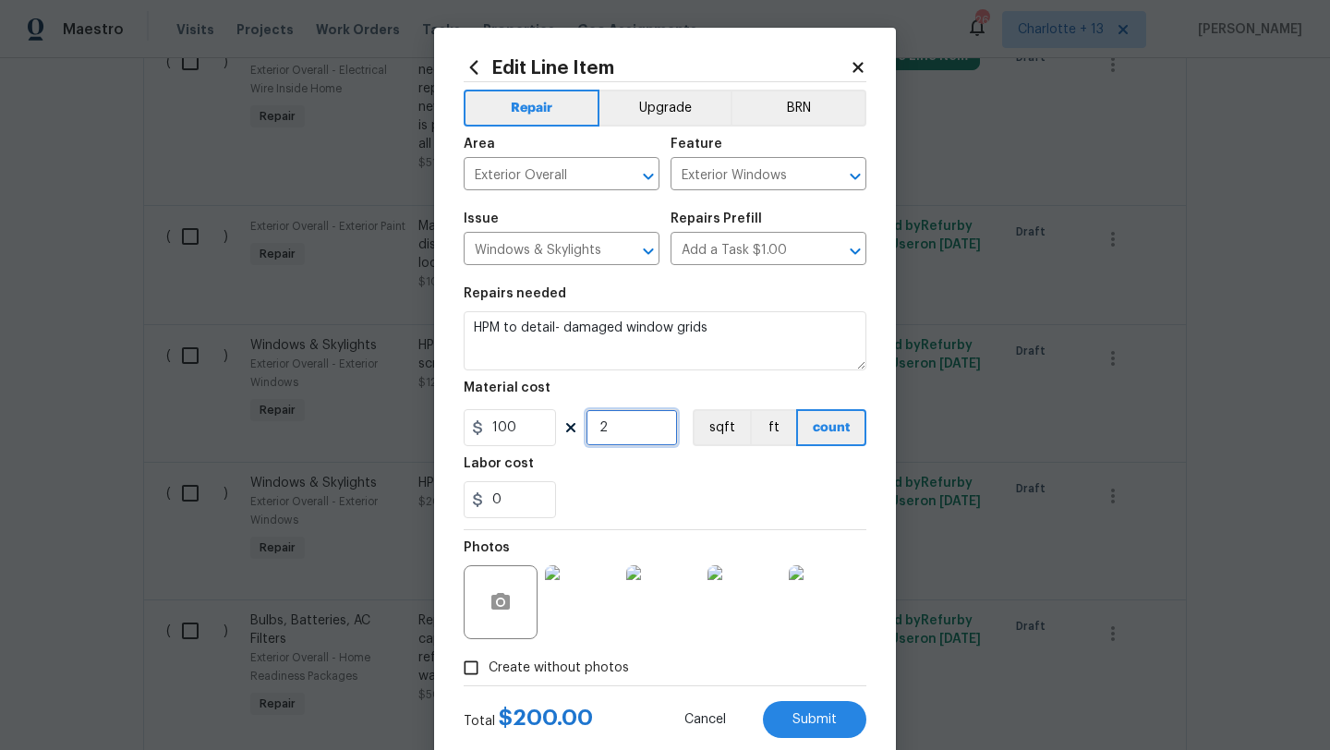
click at [625, 431] on input "2" at bounding box center [632, 427] width 92 height 37
type input "1"
click at [826, 649] on button "Submit" at bounding box center [814, 719] width 103 height 37
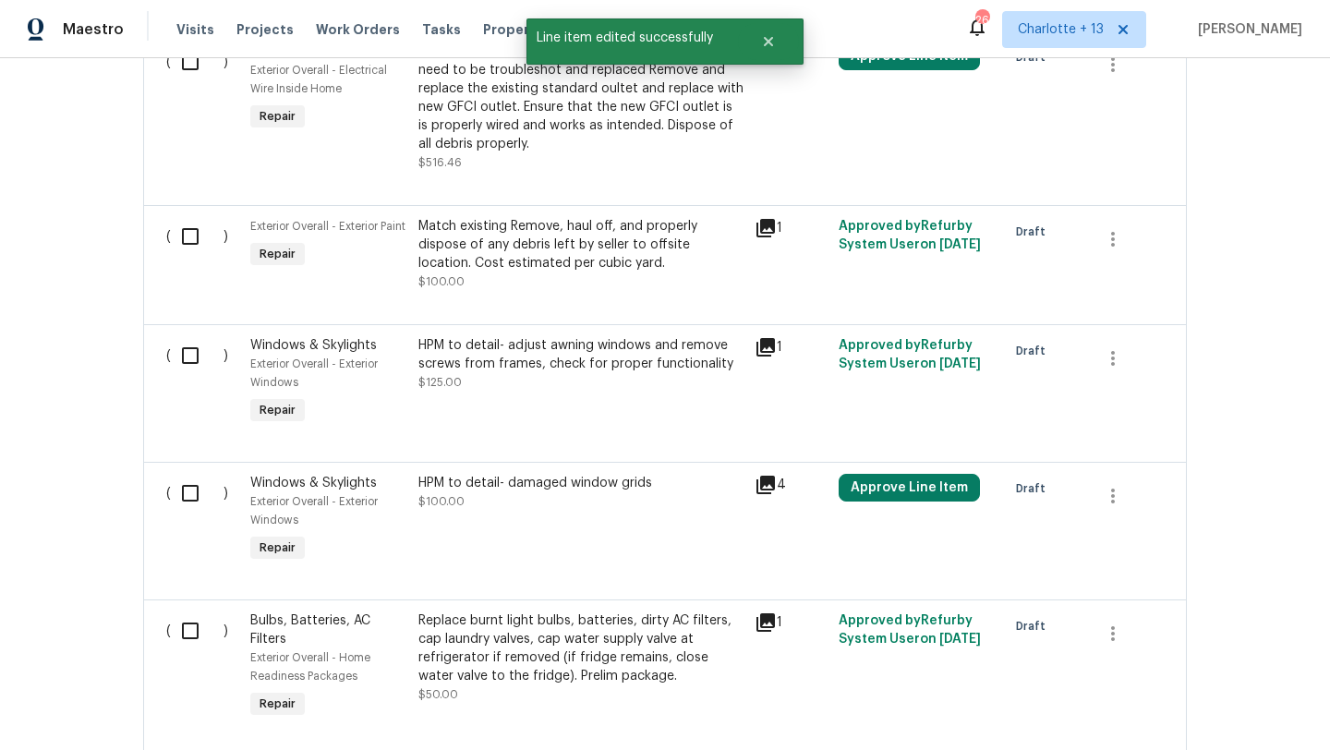
click at [666, 372] on div "HPM to detail- adjust awning windows and remove screws from frames, check for p…" at bounding box center [581, 354] width 325 height 37
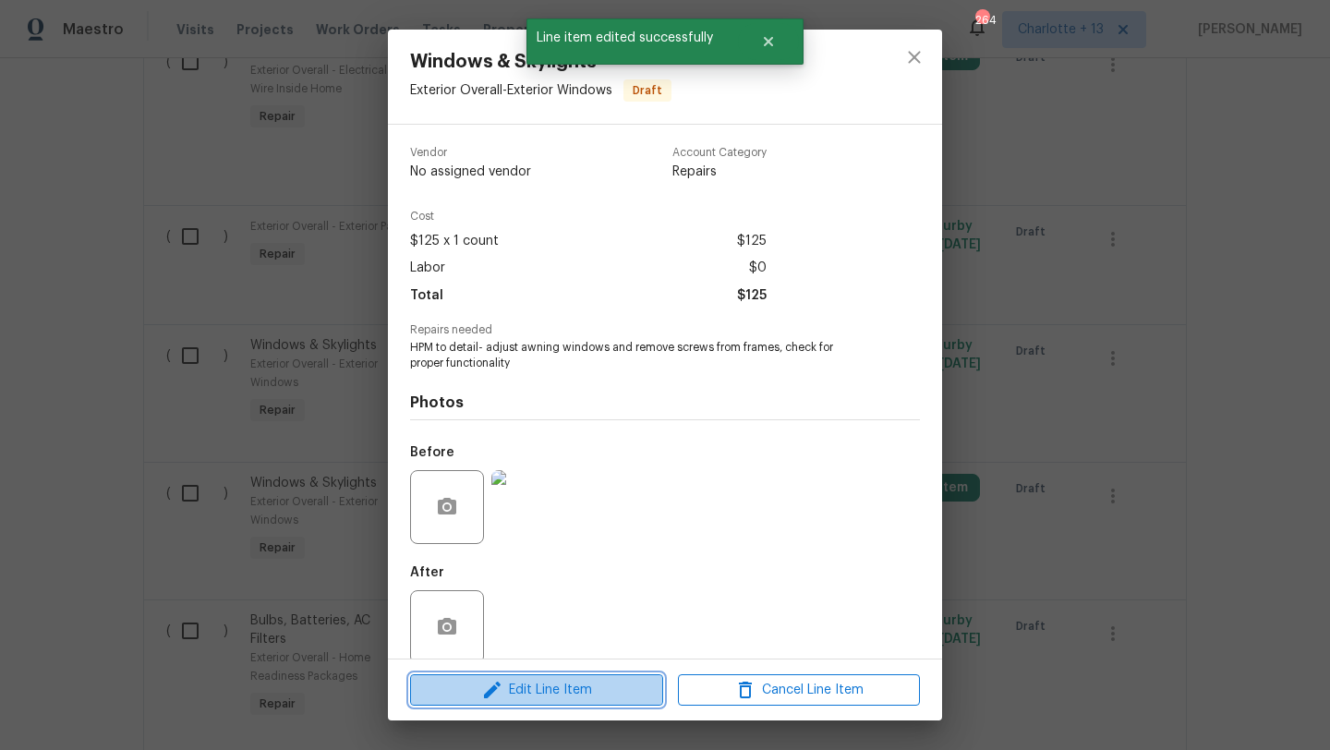
click at [570, 649] on span "Edit Line Item" at bounding box center [537, 690] width 242 height 23
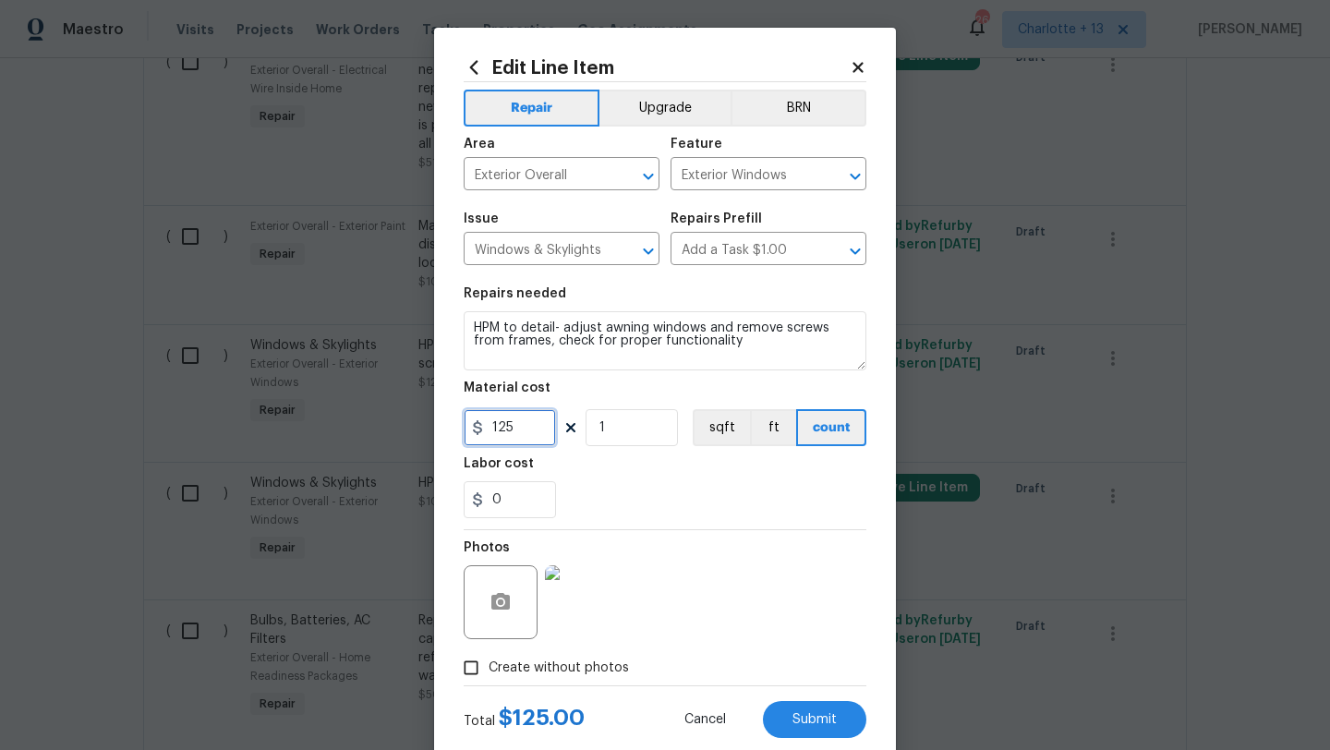
click at [523, 428] on input "125" at bounding box center [510, 427] width 92 height 37
type input "100"
click at [814, 649] on span "Submit" at bounding box center [815, 720] width 44 height 14
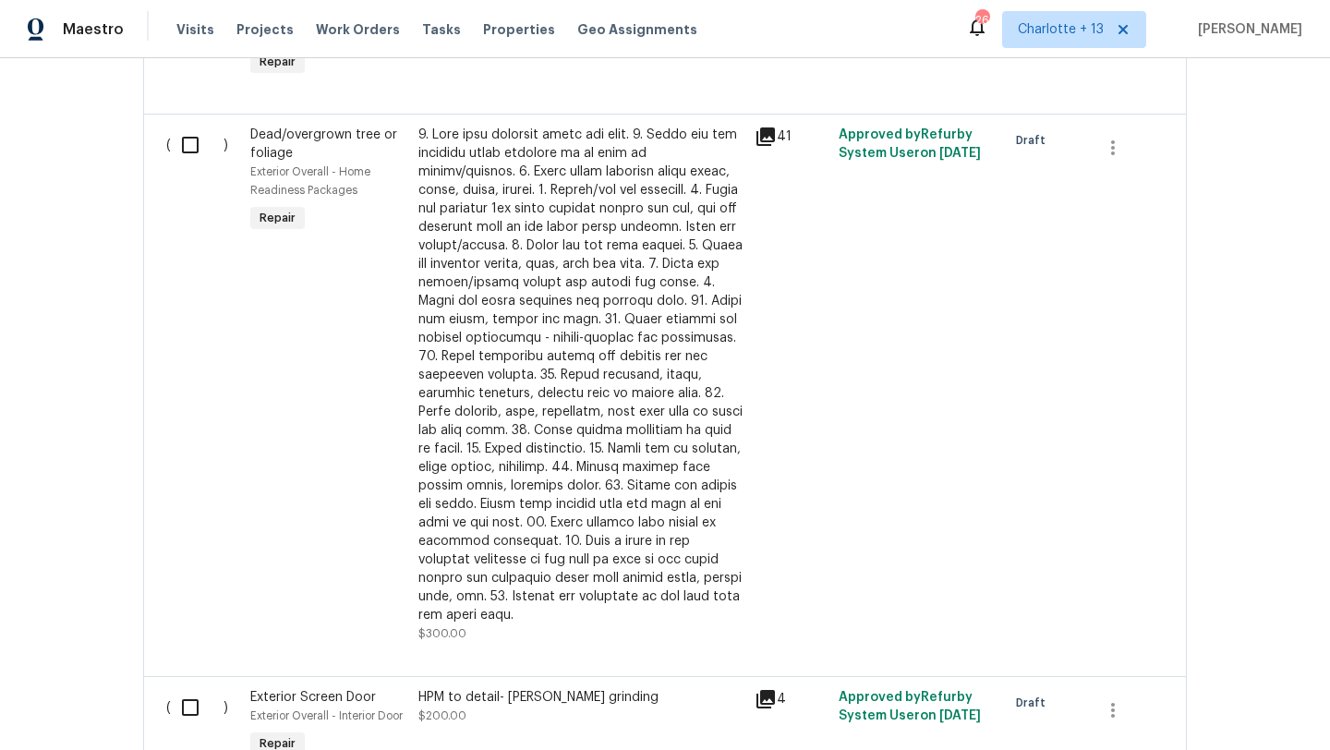
scroll to position [1619, 0]
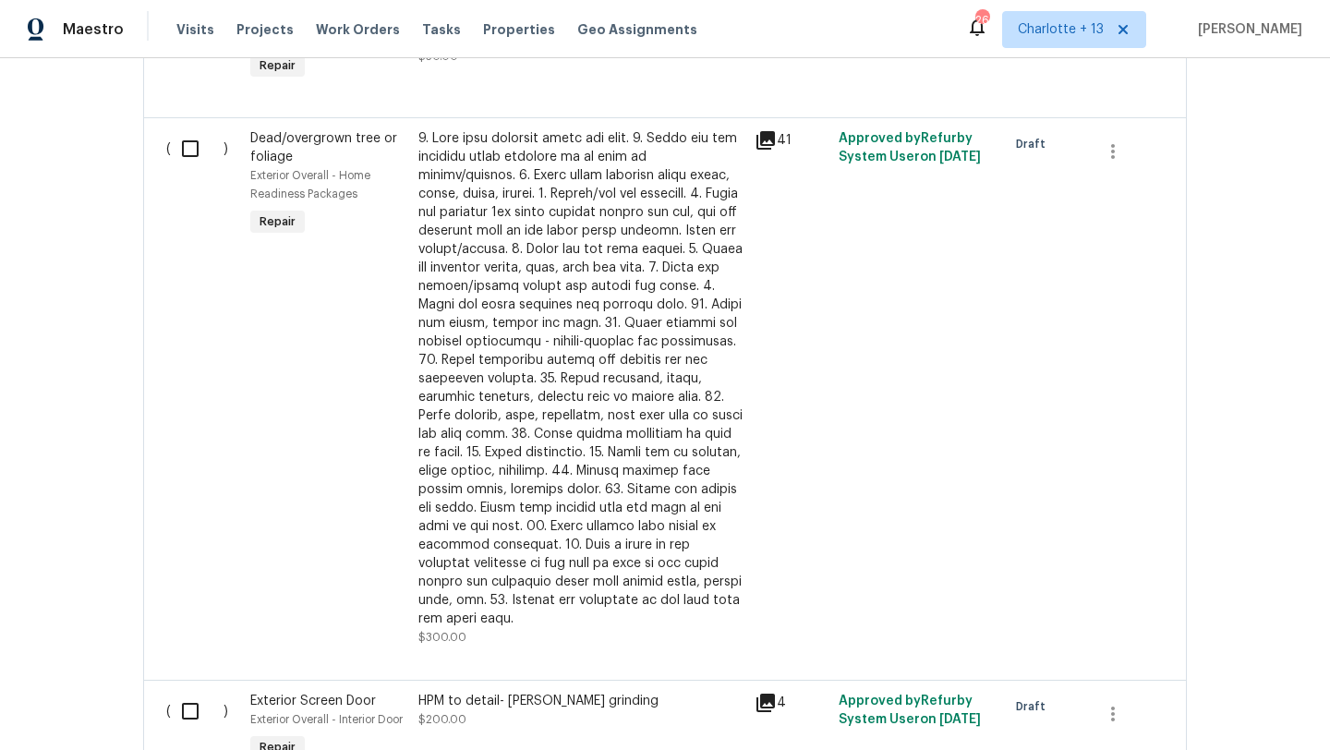
click at [766, 133] on div "41" at bounding box center [791, 388] width 84 height 528
click at [771, 146] on icon at bounding box center [766, 140] width 18 height 18
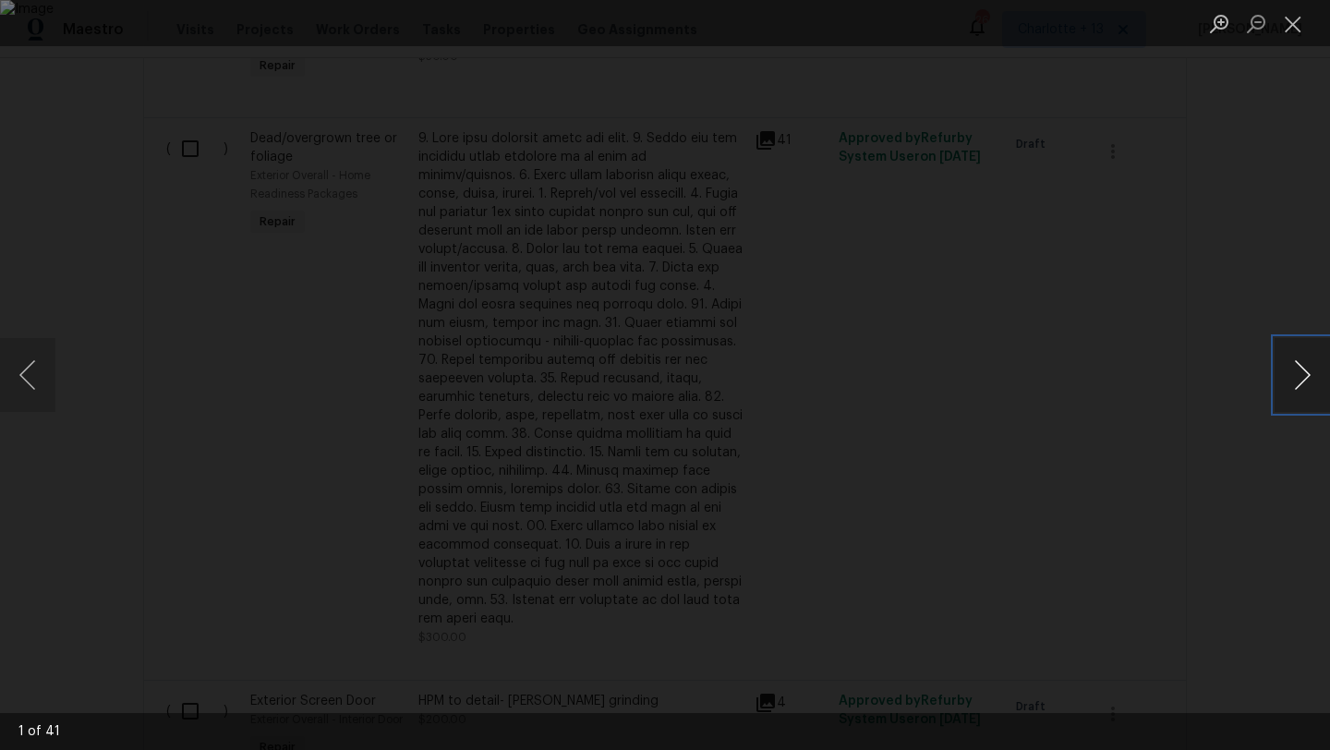
click at [1030, 386] on button "Next image" at bounding box center [1302, 375] width 55 height 74
click at [1030, 387] on button "Next image" at bounding box center [1302, 375] width 55 height 74
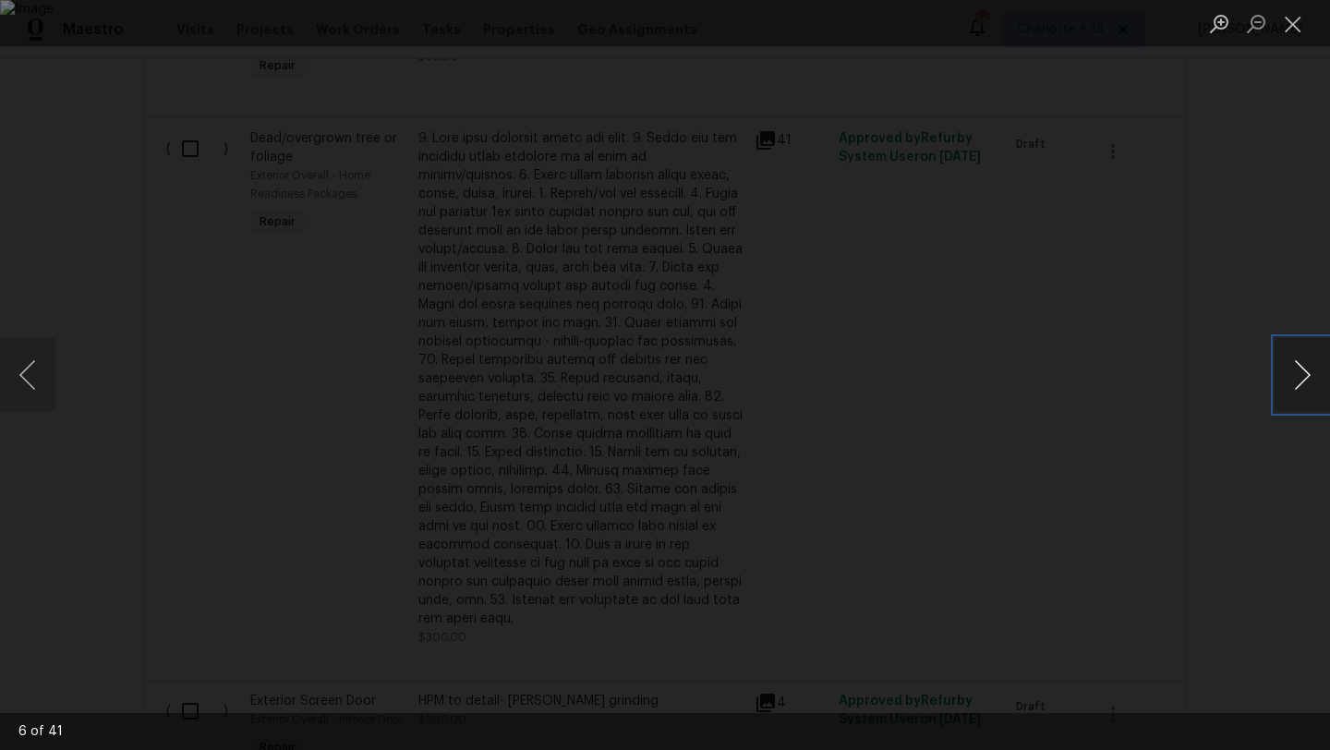
click at [1030, 386] on button "Next image" at bounding box center [1302, 375] width 55 height 74
click at [1030, 440] on div "Lightbox" at bounding box center [665, 375] width 1330 height 750
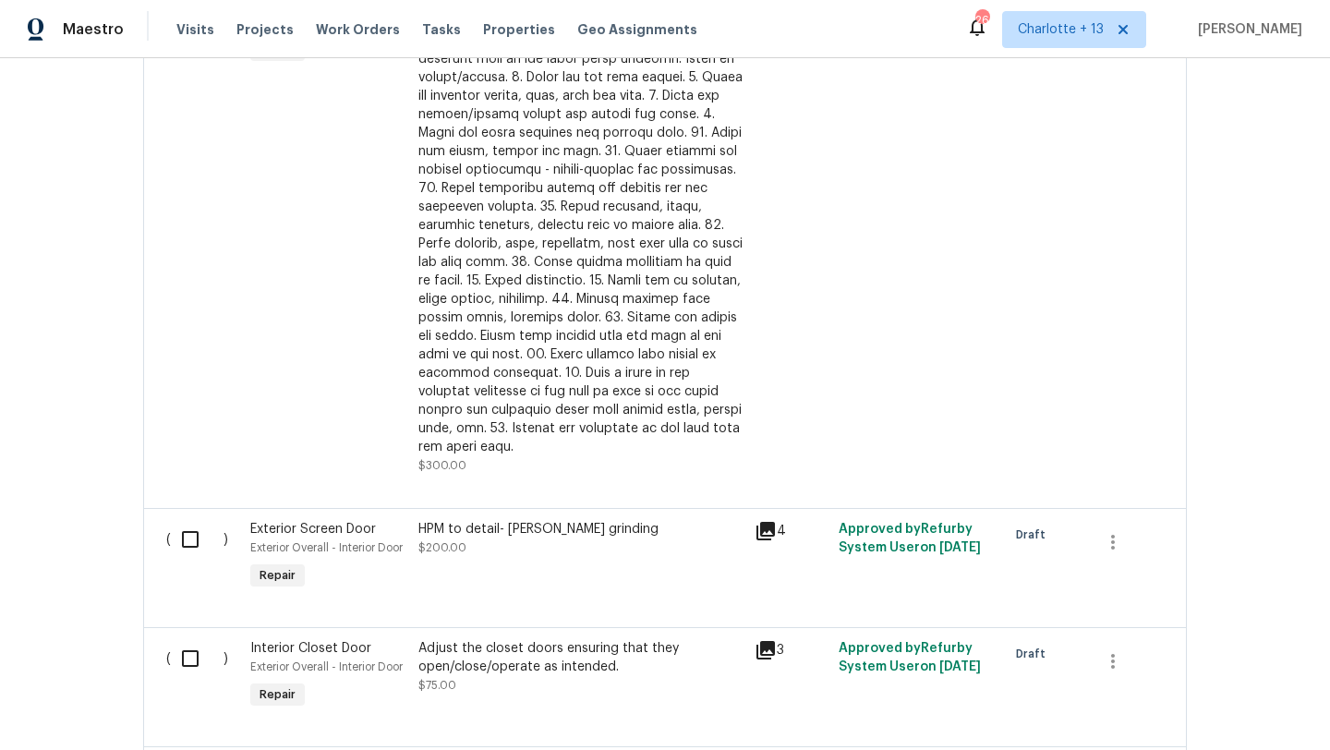
scroll to position [1799, 0]
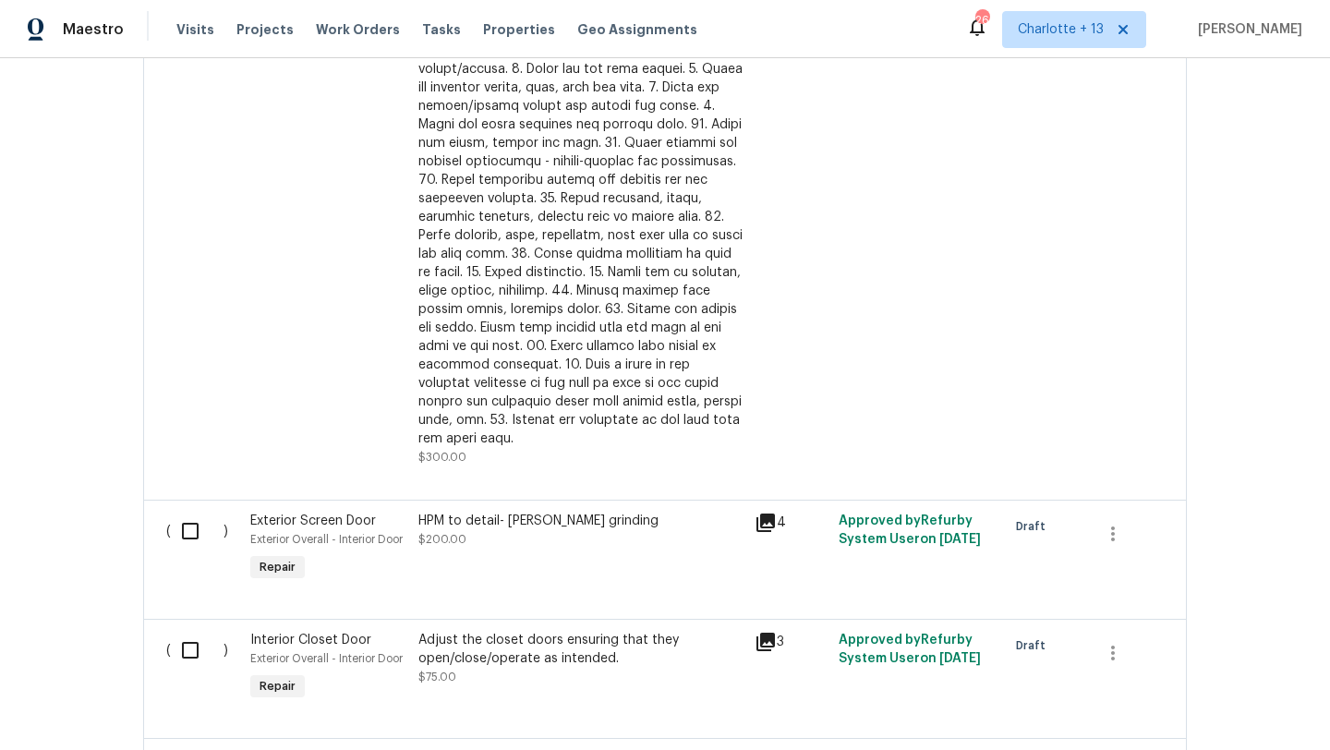
click at [770, 512] on icon at bounding box center [766, 523] width 22 height 22
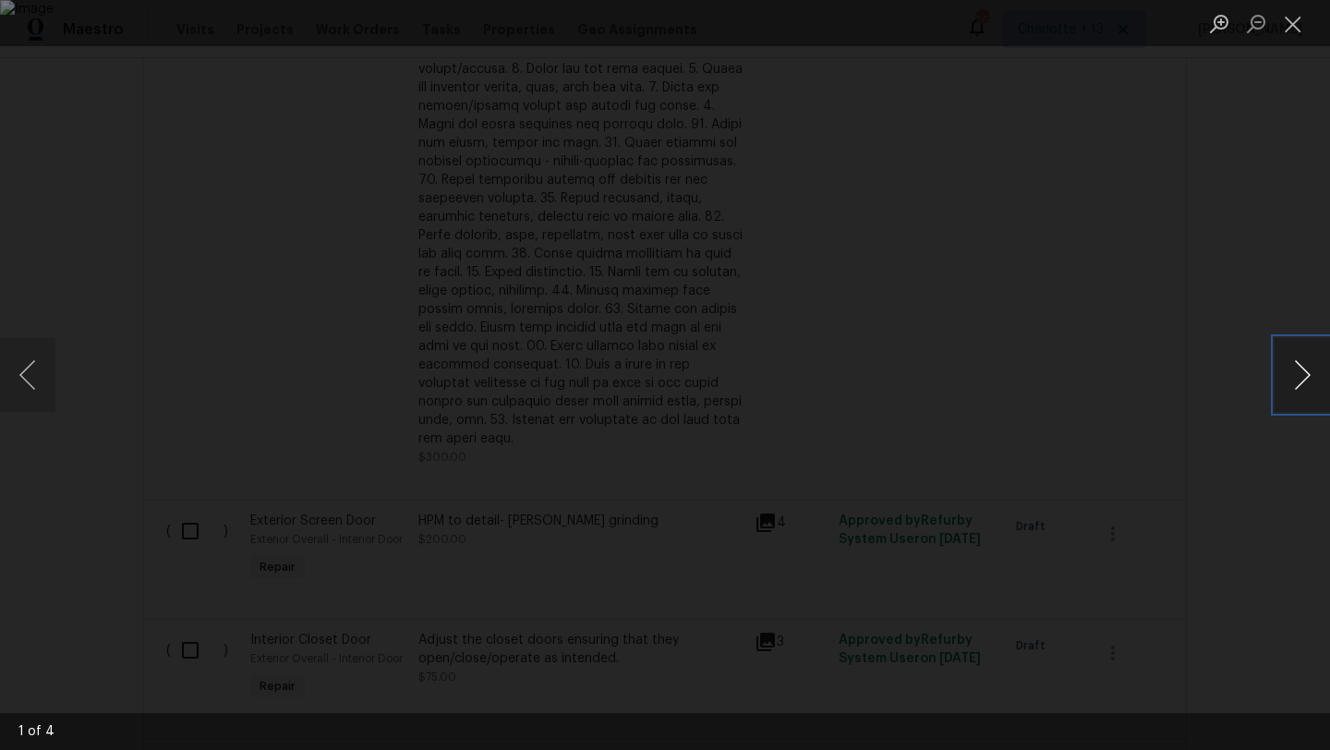
click at [1030, 392] on button "Next image" at bounding box center [1302, 375] width 55 height 74
click at [33, 368] on button "Previous image" at bounding box center [27, 375] width 55 height 74
click at [1030, 292] on div "Lightbox" at bounding box center [665, 375] width 1330 height 750
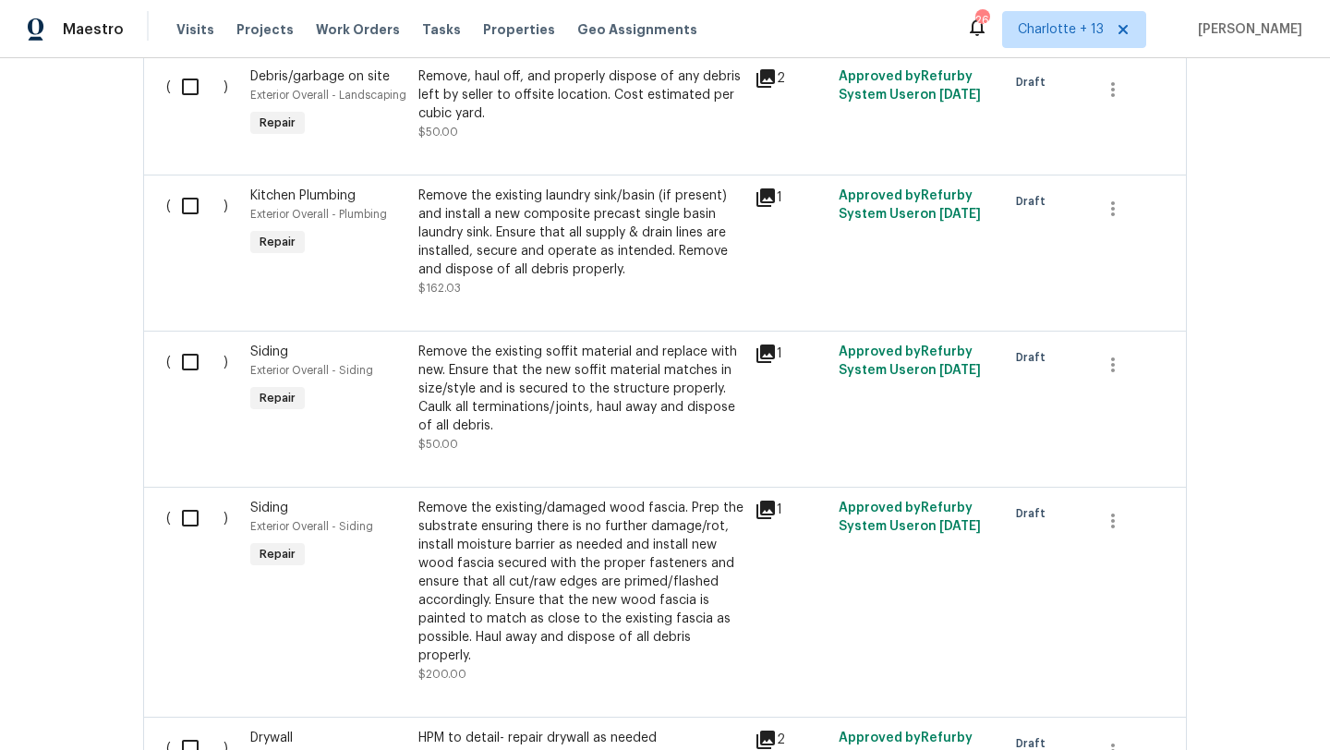
scroll to position [2633, 0]
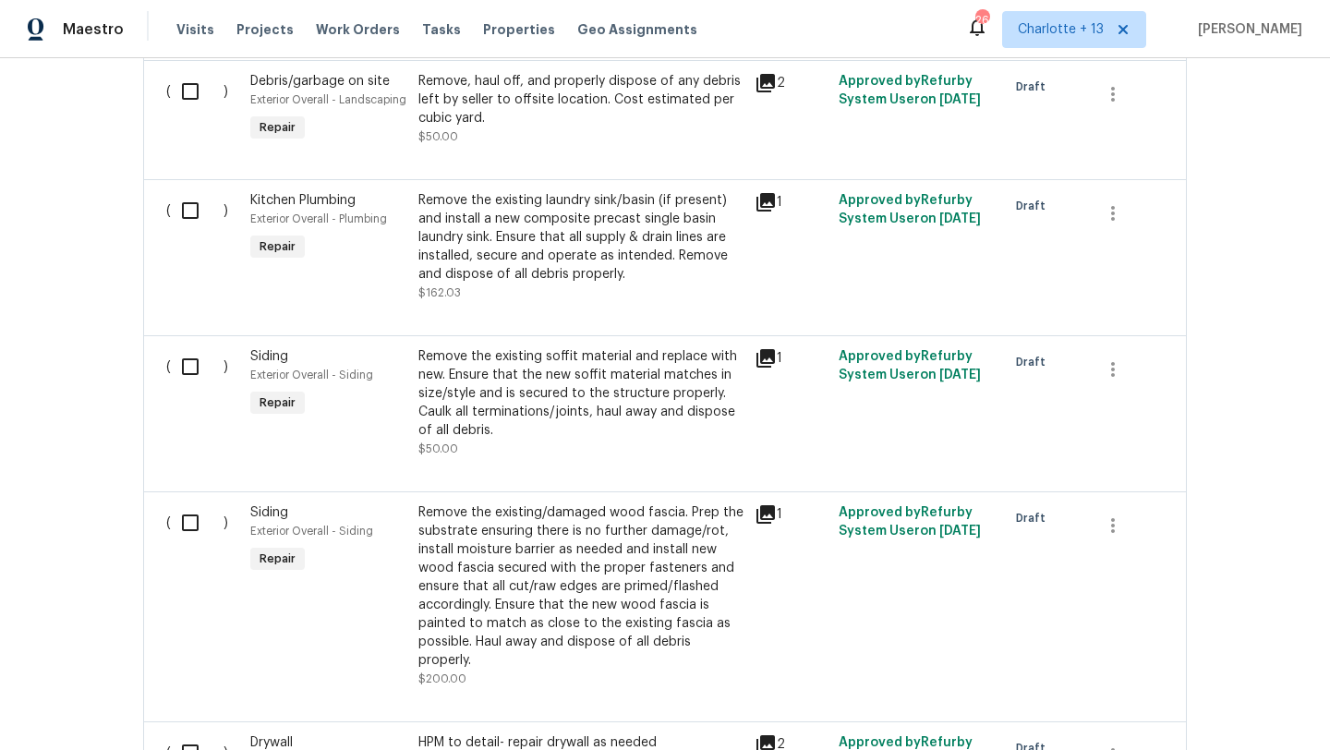
click at [772, 193] on icon at bounding box center [766, 202] width 18 height 18
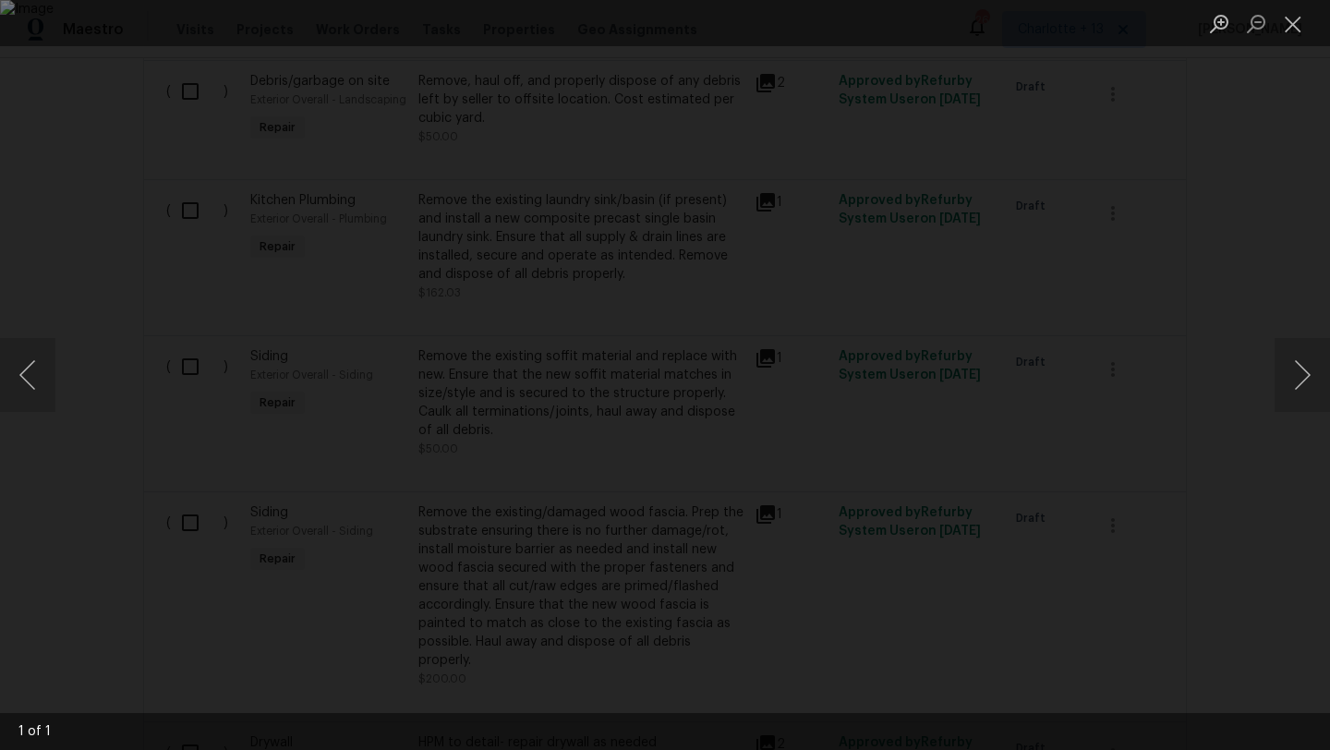
click at [1030, 205] on div "Lightbox" at bounding box center [665, 375] width 1330 height 750
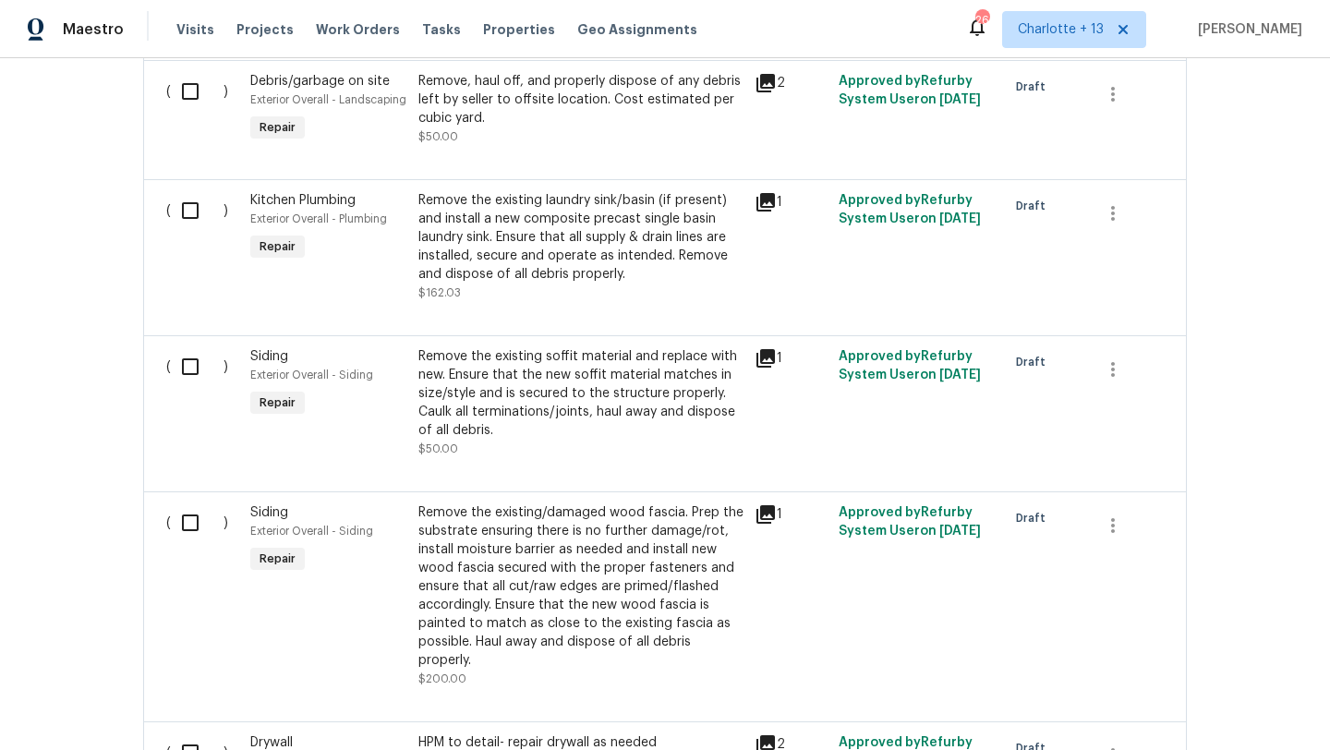
click at [765, 193] on icon at bounding box center [766, 202] width 18 height 18
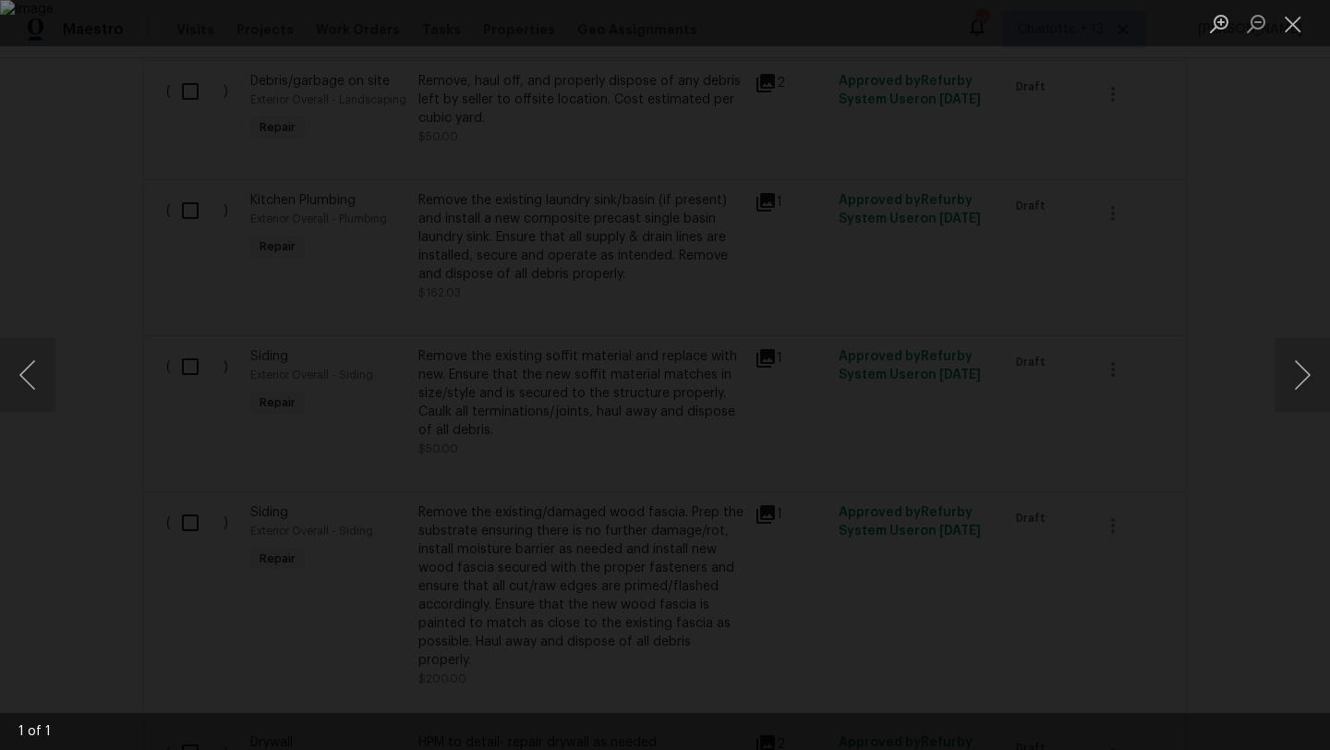
click at [1030, 116] on div "Lightbox" at bounding box center [665, 375] width 1330 height 750
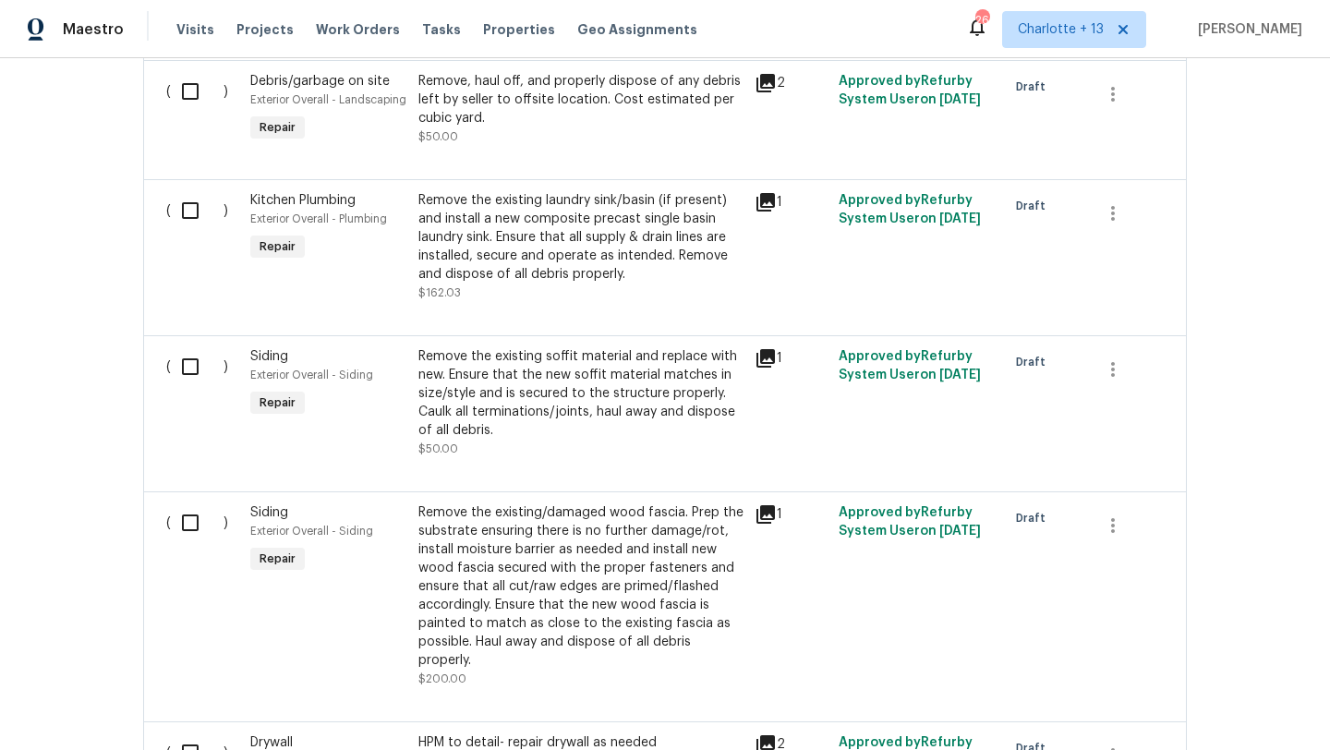
click at [766, 193] on icon at bounding box center [766, 202] width 18 height 18
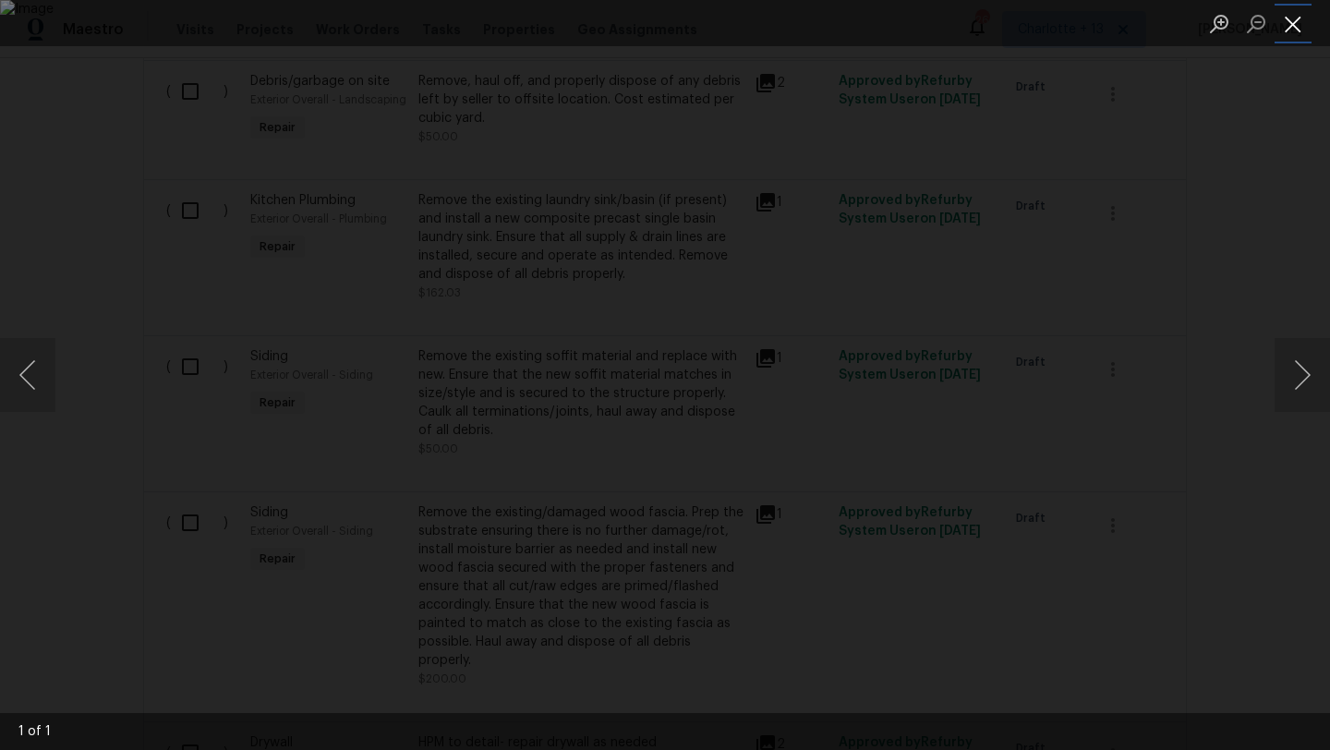
click at [1030, 14] on button "Close lightbox" at bounding box center [1293, 23] width 37 height 32
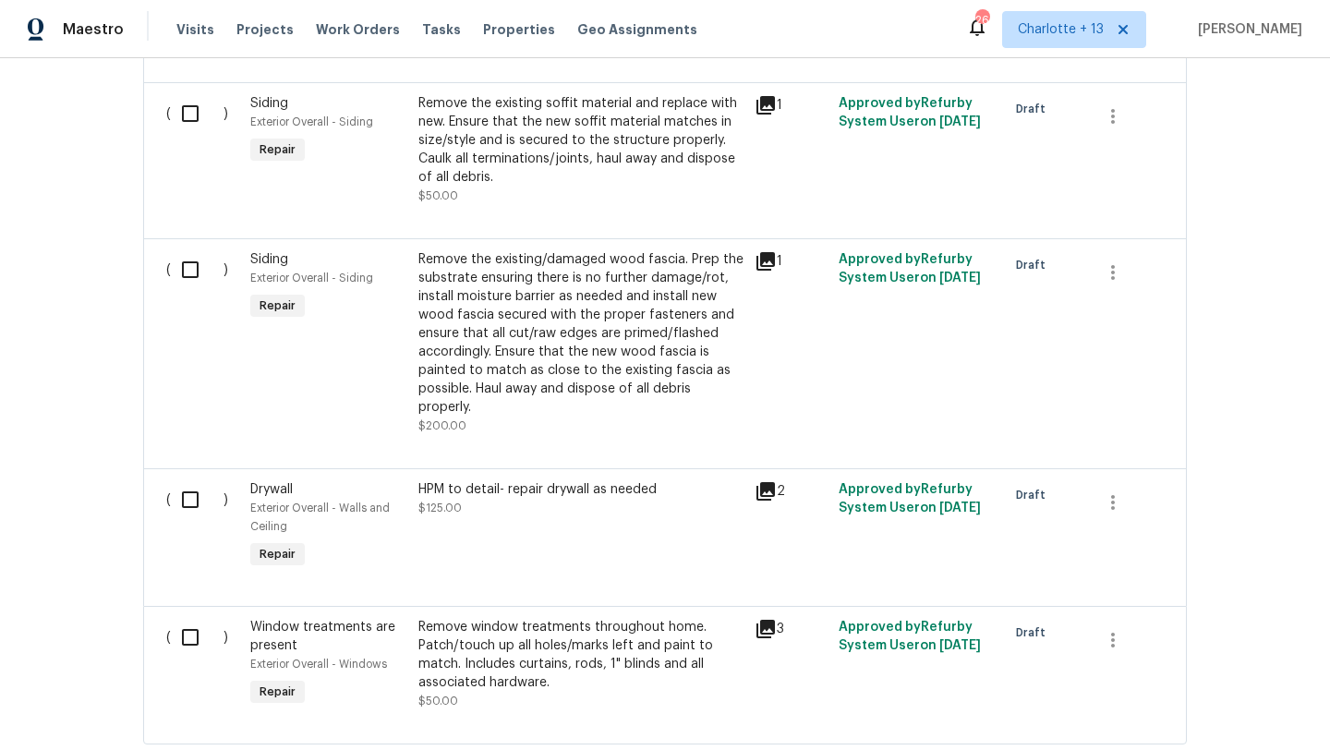
scroll to position [2887, 0]
click at [769, 251] on icon at bounding box center [766, 260] width 18 height 18
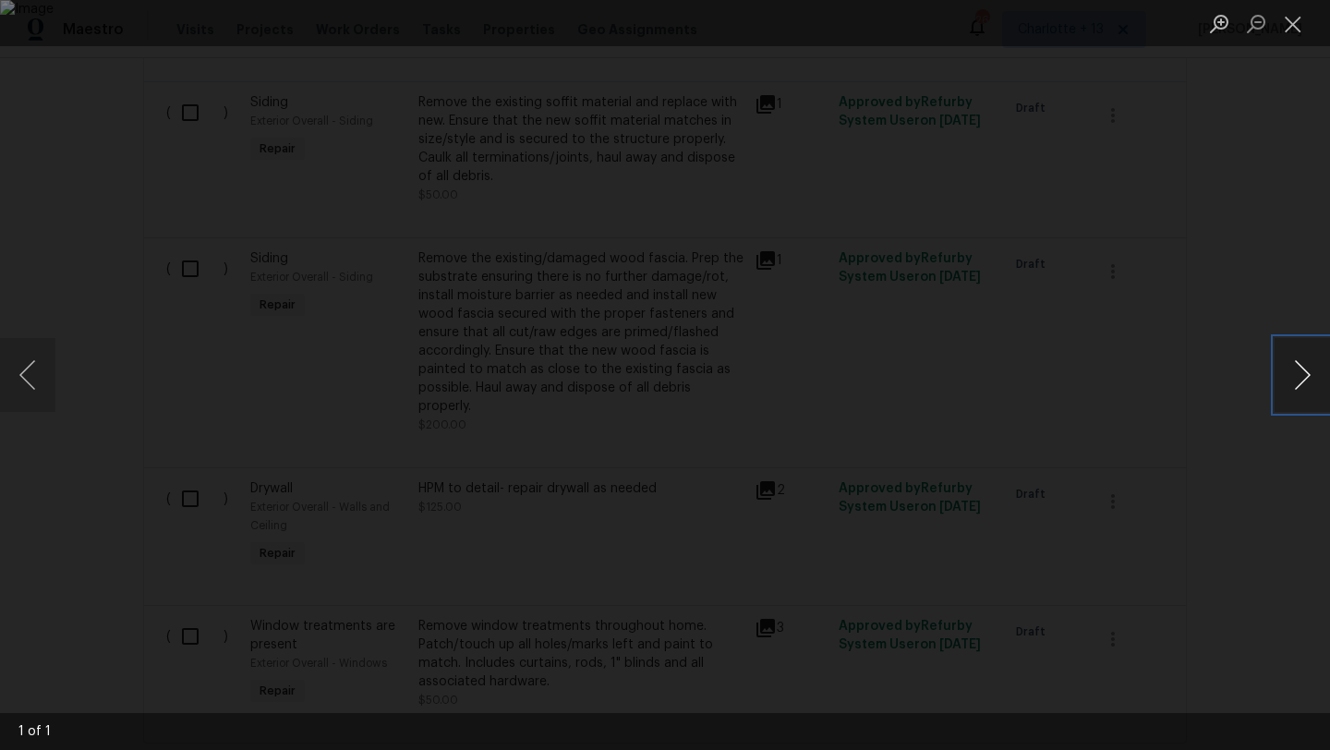
click at [1030, 394] on button "Next image" at bounding box center [1302, 375] width 55 height 74
click at [1030, 288] on div "Lightbox" at bounding box center [665, 375] width 1330 height 750
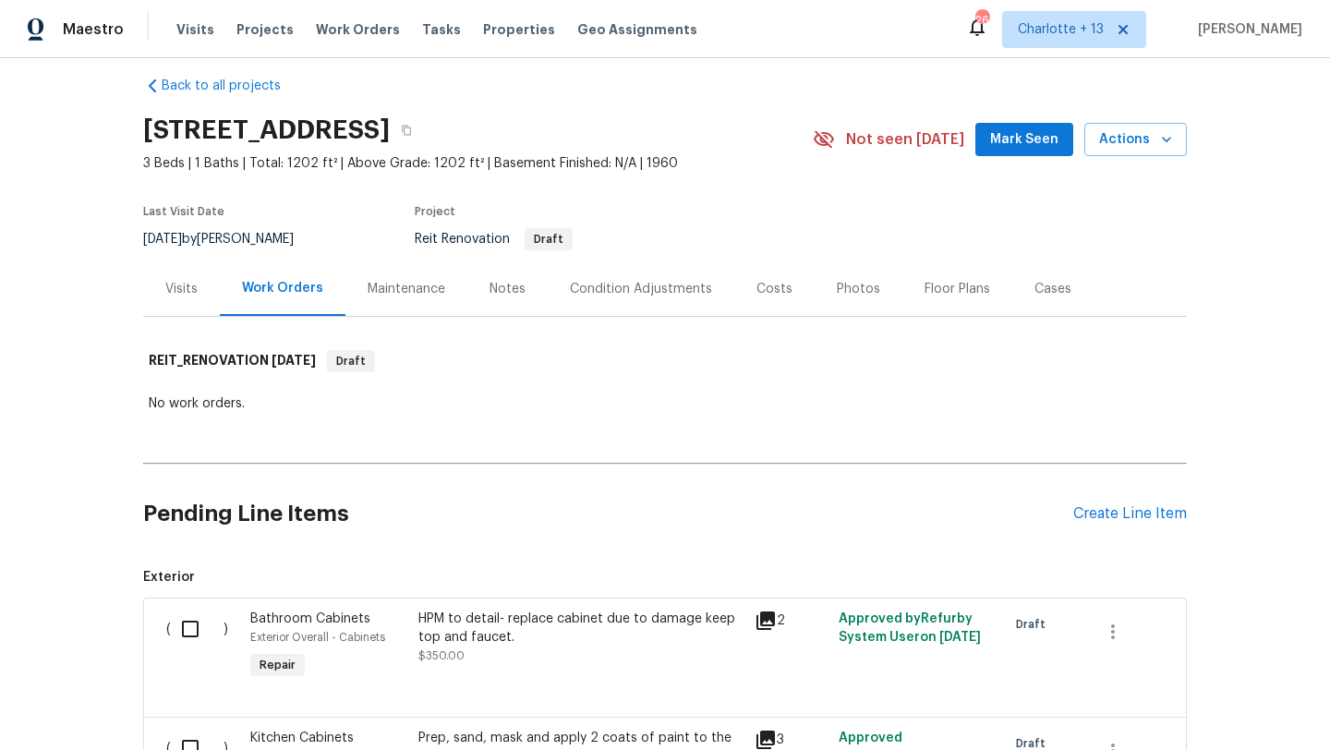
scroll to position [0, 0]
